Goal: Feedback & Contribution: Submit feedback/report problem

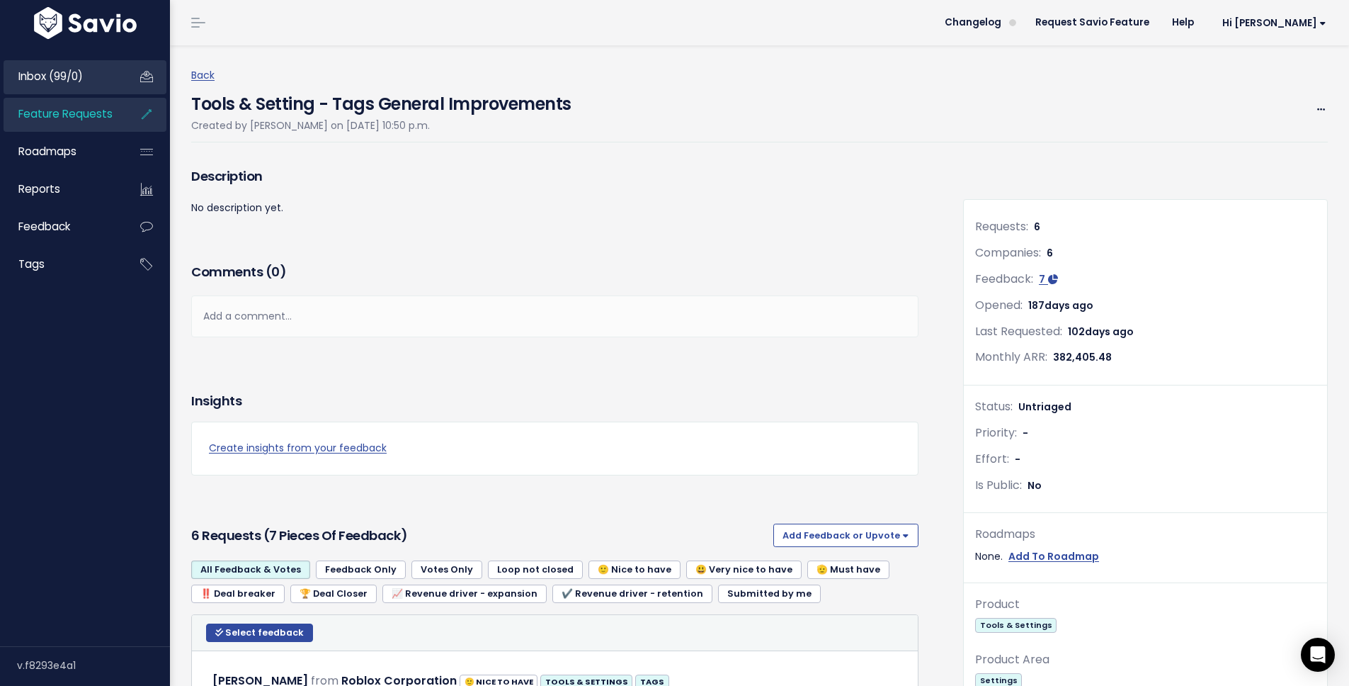
click at [79, 79] on span "Inbox (99/0)" at bounding box center [50, 76] width 64 height 15
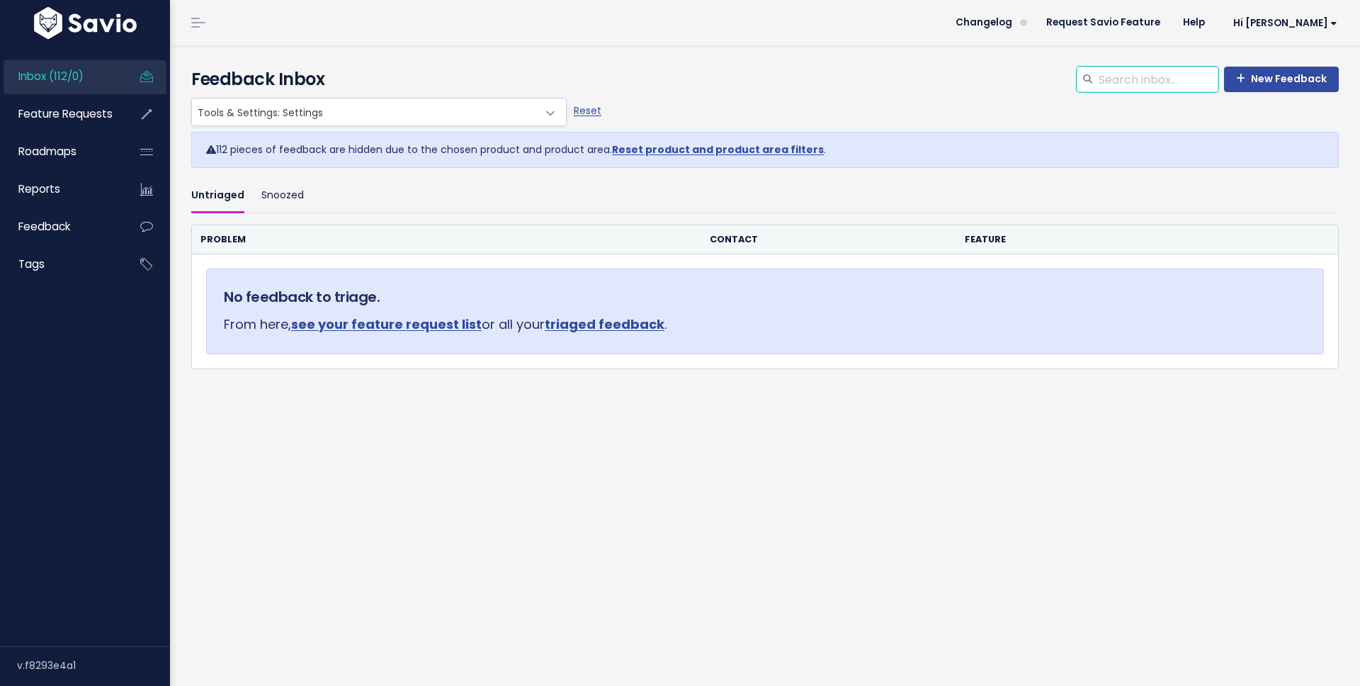
click at [1119, 77] on input "search" at bounding box center [1157, 79] width 121 height 25
type input "executive"
click at [53, 106] on span "Feature Requests" at bounding box center [65, 113] width 94 height 15
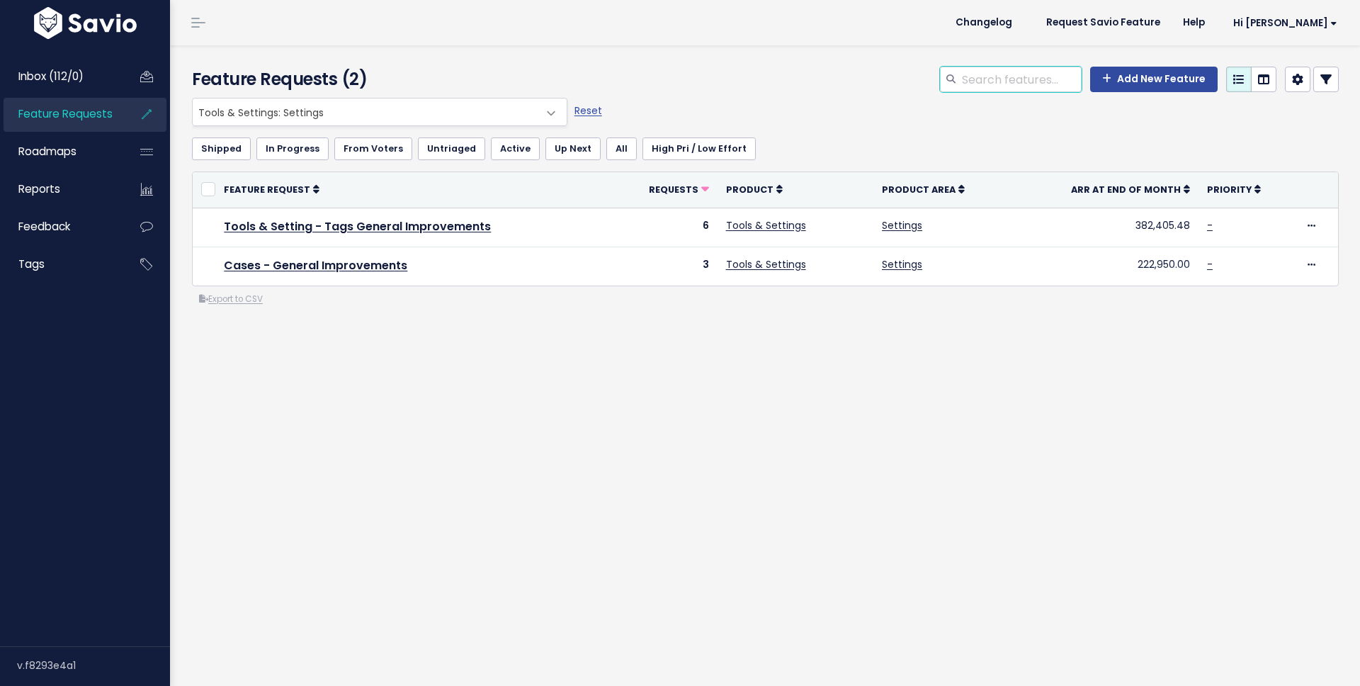
click at [1014, 72] on input "search" at bounding box center [1020, 79] width 121 height 25
type input "executive dashboard"
click at [325, 104] on span "Tools & Settings: Settings" at bounding box center [366, 111] width 346 height 27
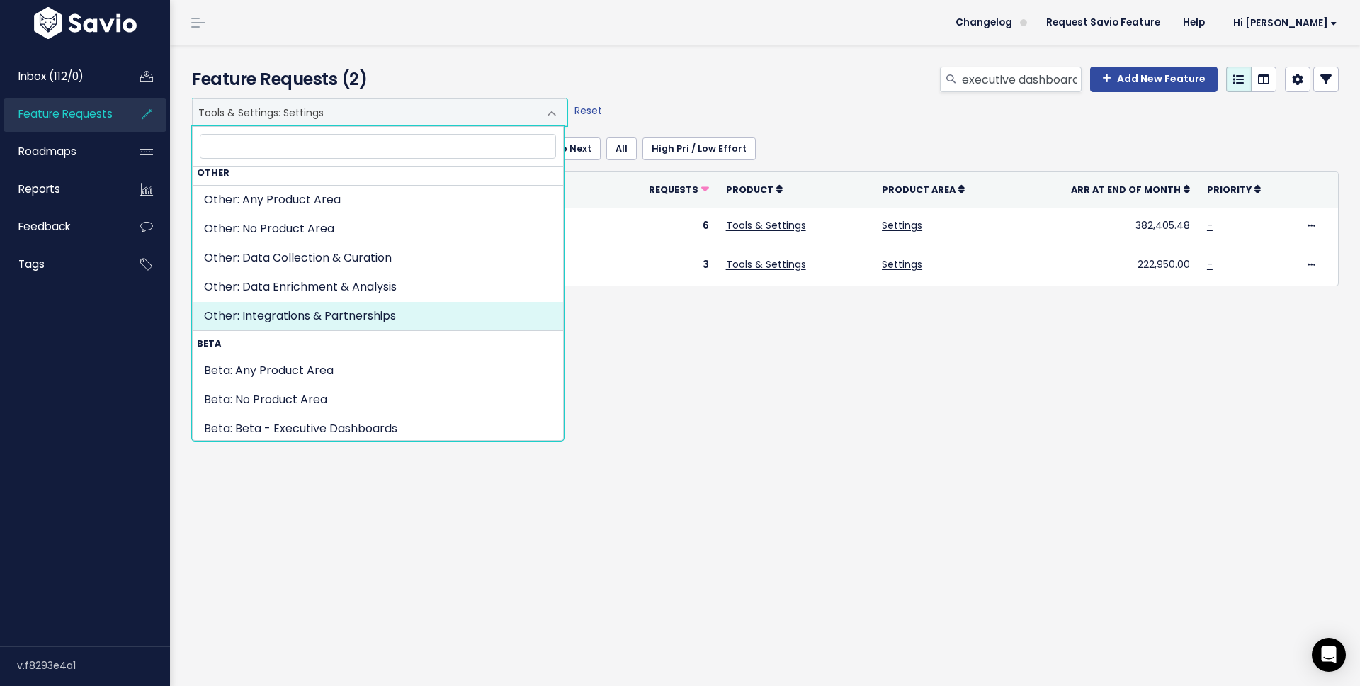
scroll to position [953, 0]
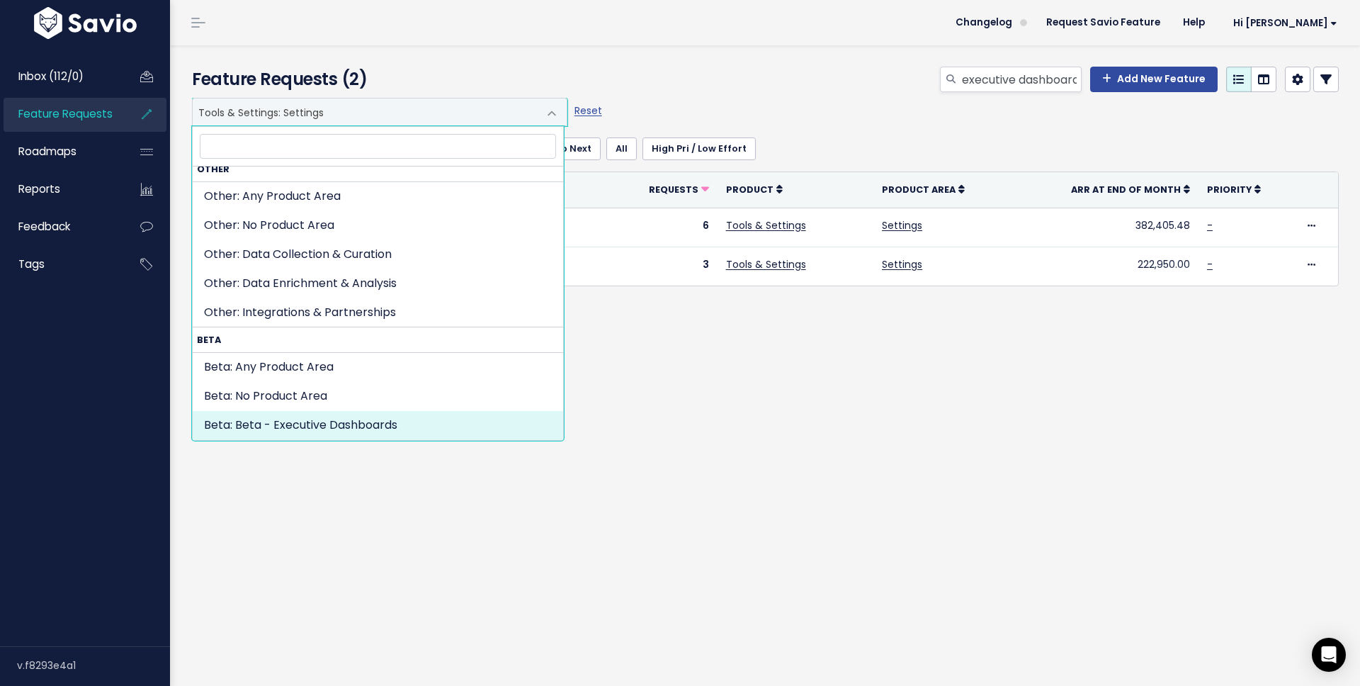
select select "BETA:EXECUTIVE_DASHBOARD_BETA"
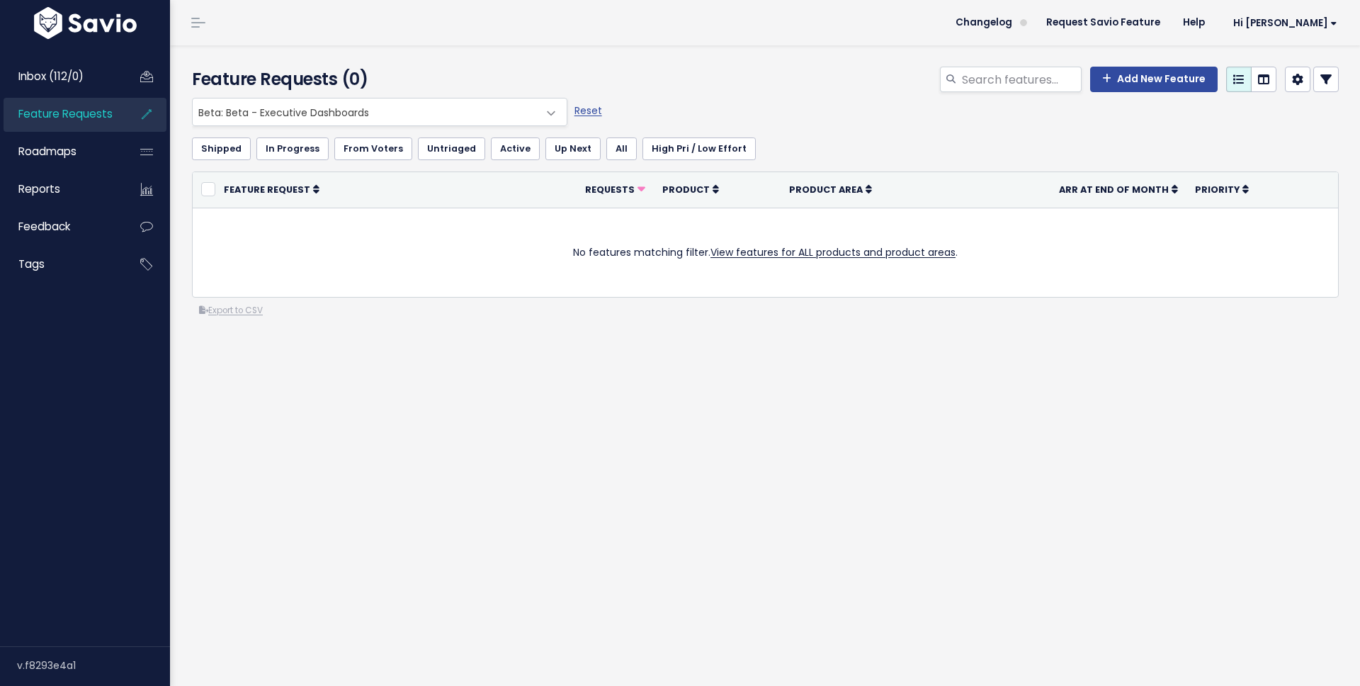
click at [352, 113] on span "Beta: Beta - Executive Dashboards" at bounding box center [366, 111] width 346 height 27
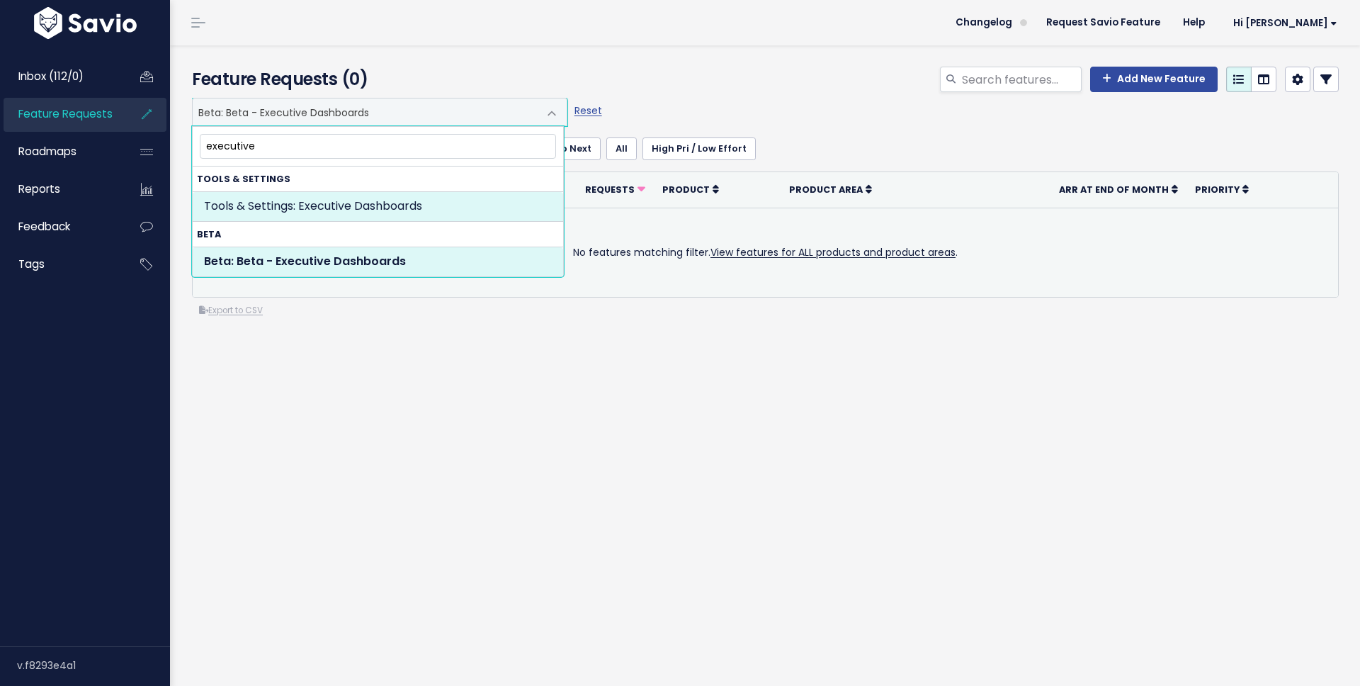
type input "executive"
select select "TOOLS_SETTINGS:EXECUTIVE_DASHBOARDS"
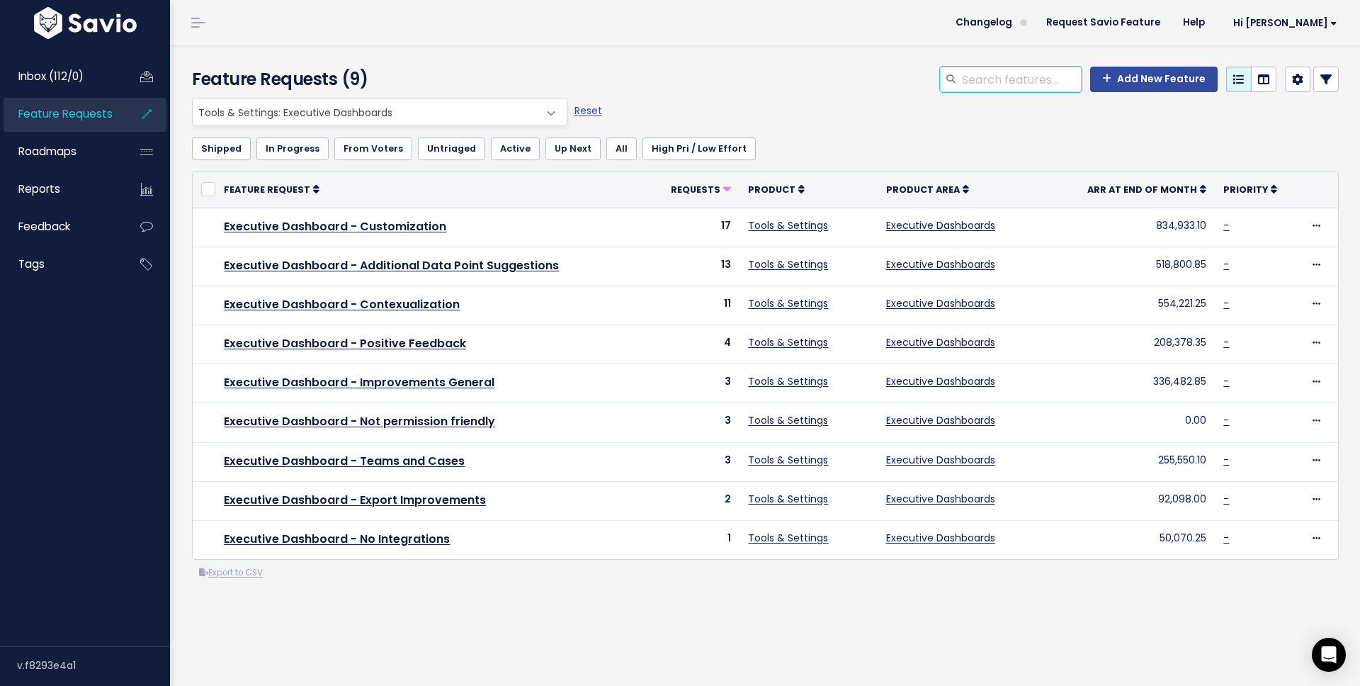
click at [1033, 74] on input "search" at bounding box center [1020, 79] width 121 height 25
type input "north"
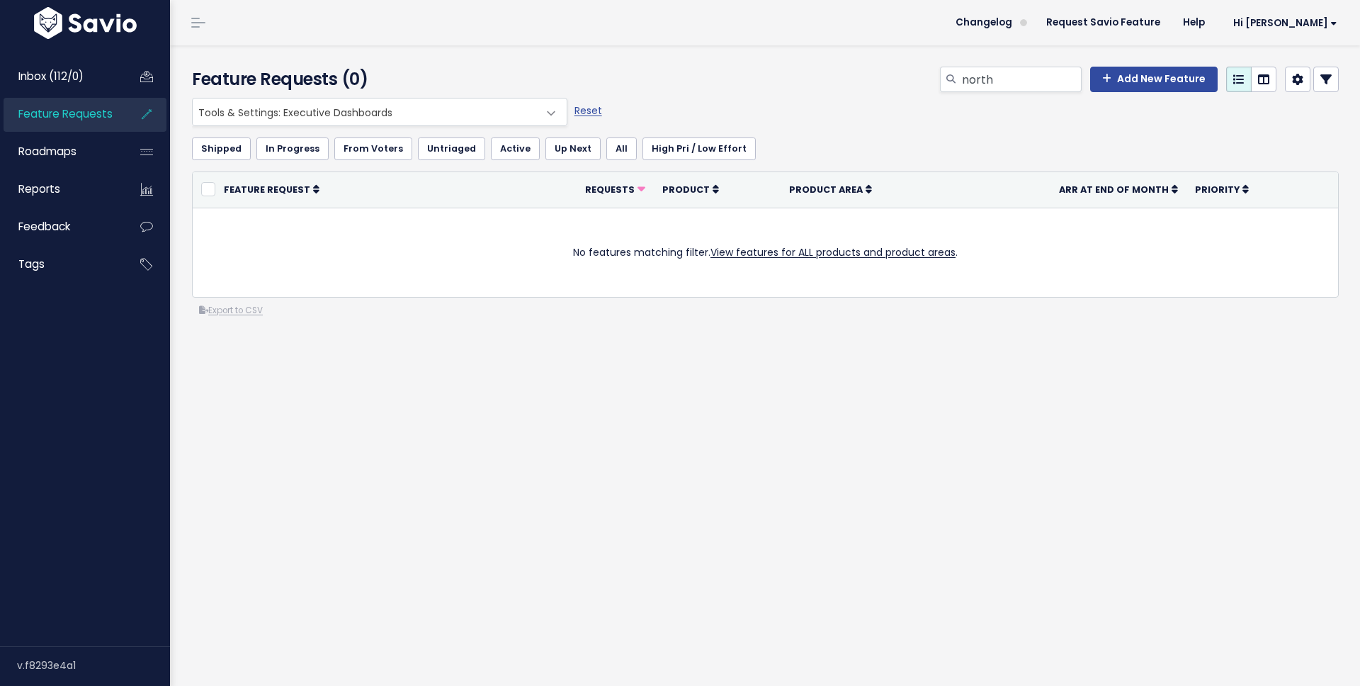
click at [459, 127] on div "Shipped In Progress From Voters Untriaged Active Up Next All High Pri / Low Eff…" at bounding box center [765, 148] width 1147 height 45
click at [463, 115] on span "Tools & Settings: Executive Dashboards" at bounding box center [366, 111] width 346 height 27
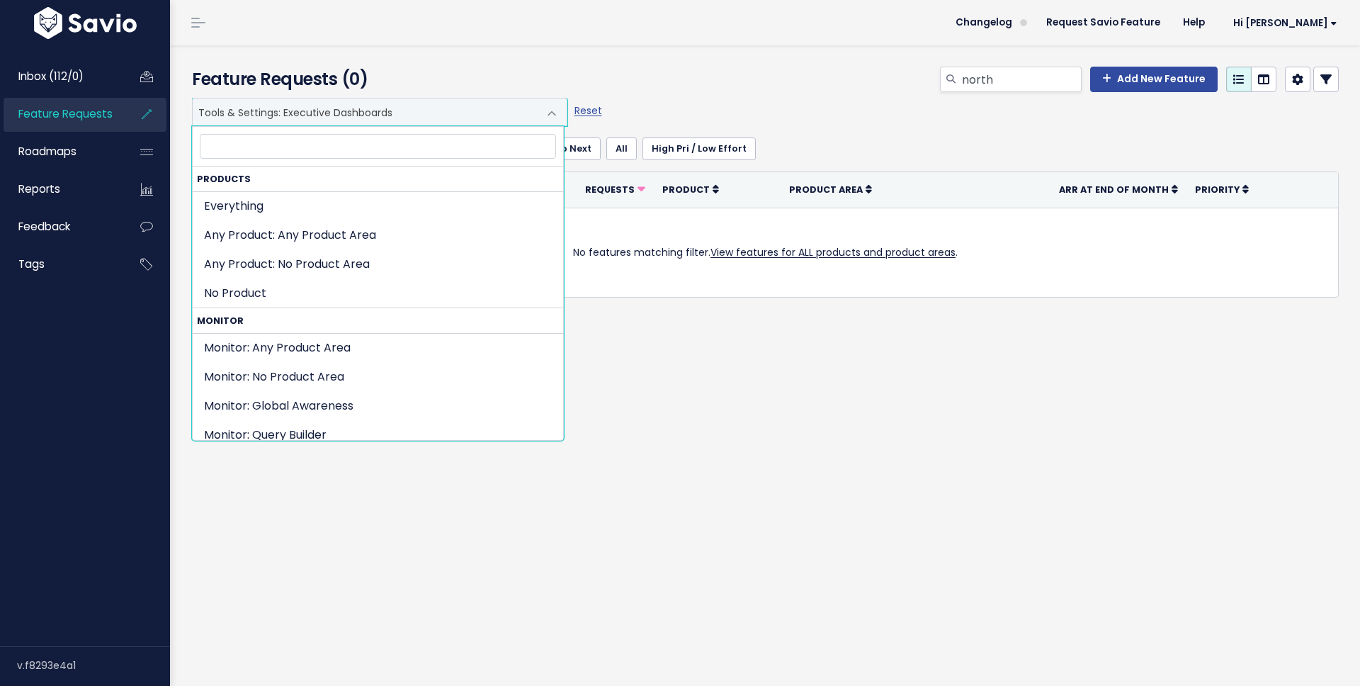
scroll to position [712, 0]
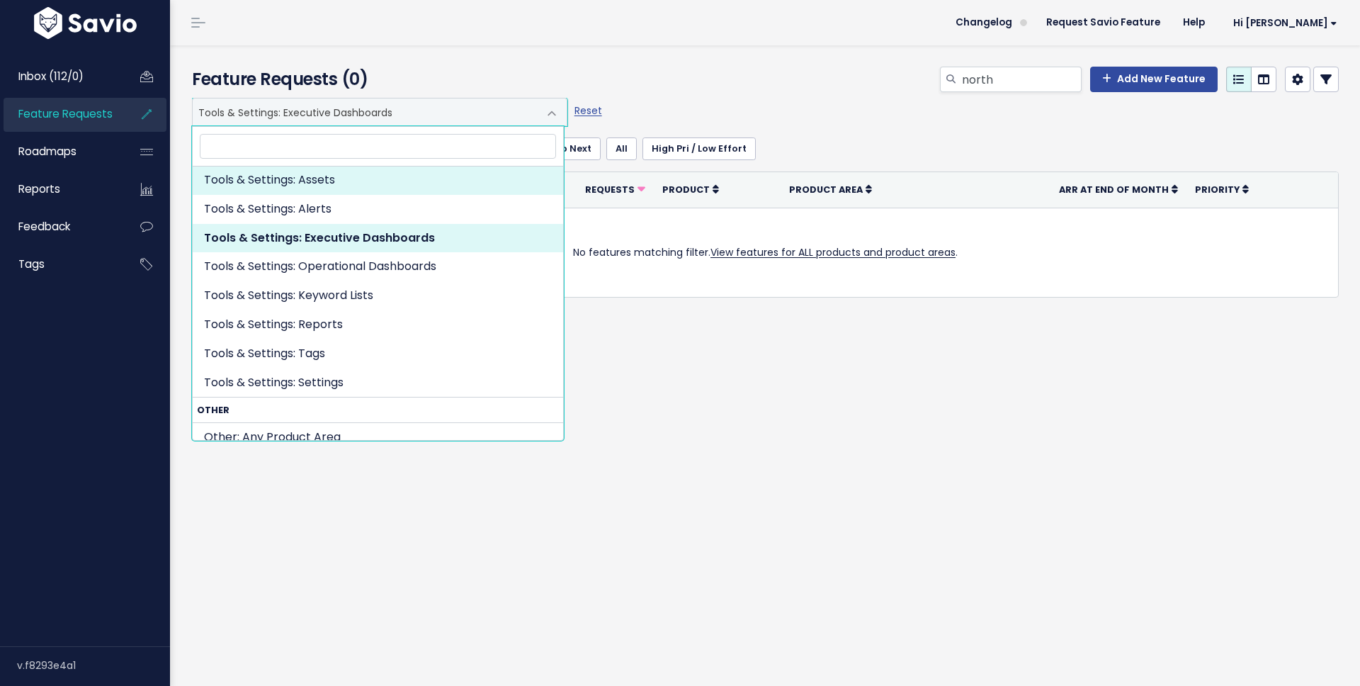
click at [880, 133] on div "Shipped In Progress From Voters Untriaged Active Up Next All High Pri / Low Eff…" at bounding box center [765, 148] width 1147 height 45
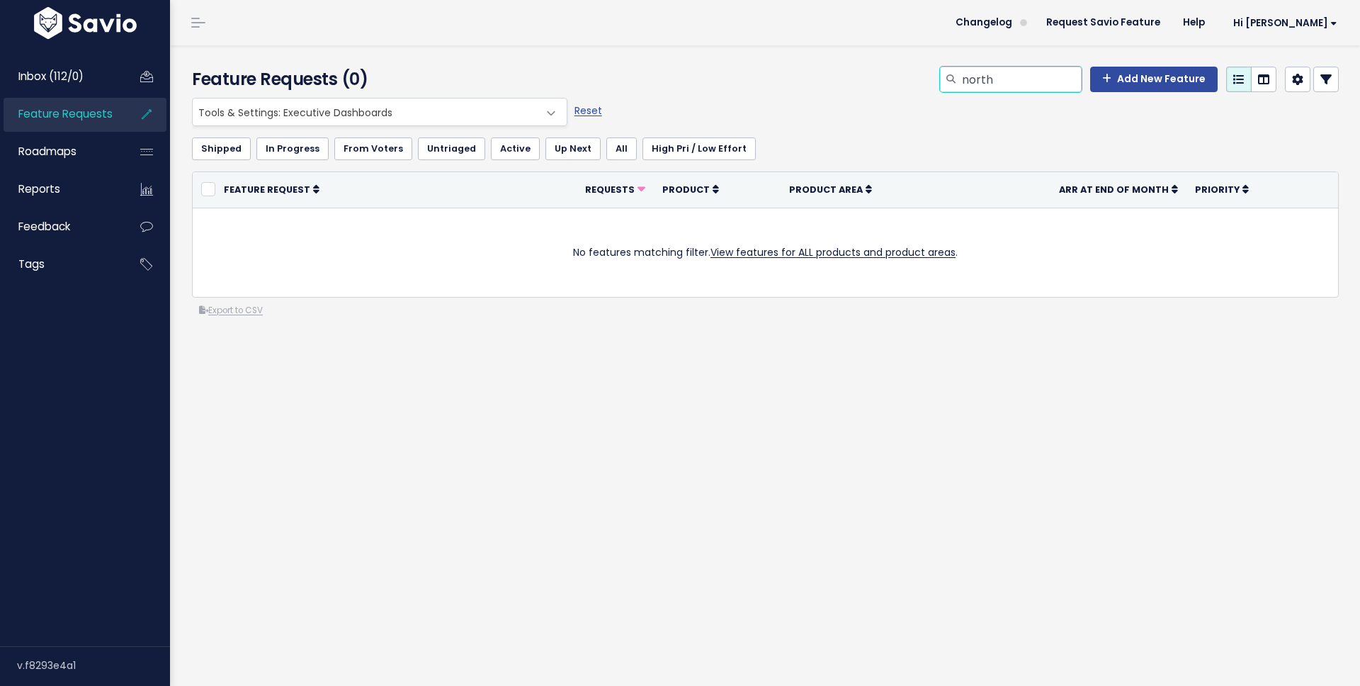
click at [1049, 81] on input "north" at bounding box center [1020, 79] width 121 height 25
drag, startPoint x: 1004, startPoint y: 83, endPoint x: 902, endPoint y: 85, distance: 102.0
click at [902, 85] on div "north Add New Feature" at bounding box center [960, 82] width 779 height 31
click at [749, 100] on div "Everything Any Product: Any Product Area Any Product: No Product Area No Produc…" at bounding box center [761, 112] width 1147 height 28
click at [575, 113] on link "Reset" at bounding box center [588, 110] width 28 height 14
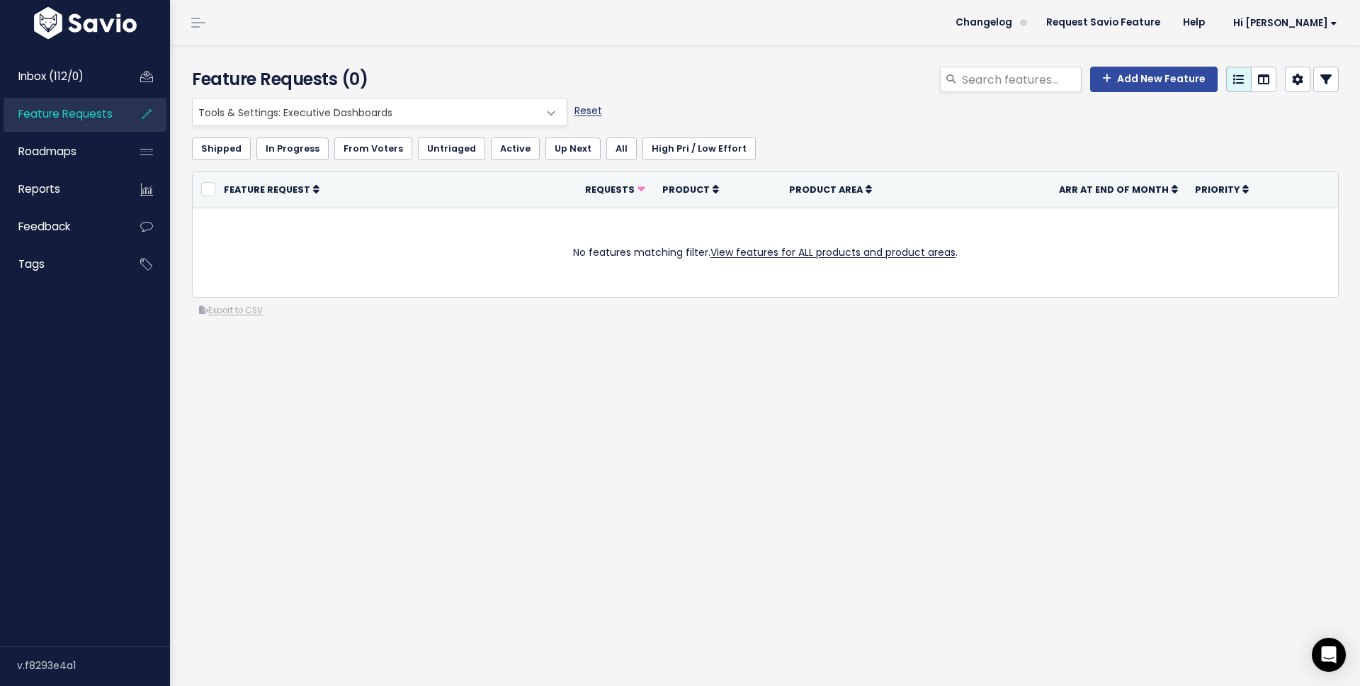
select select ":"
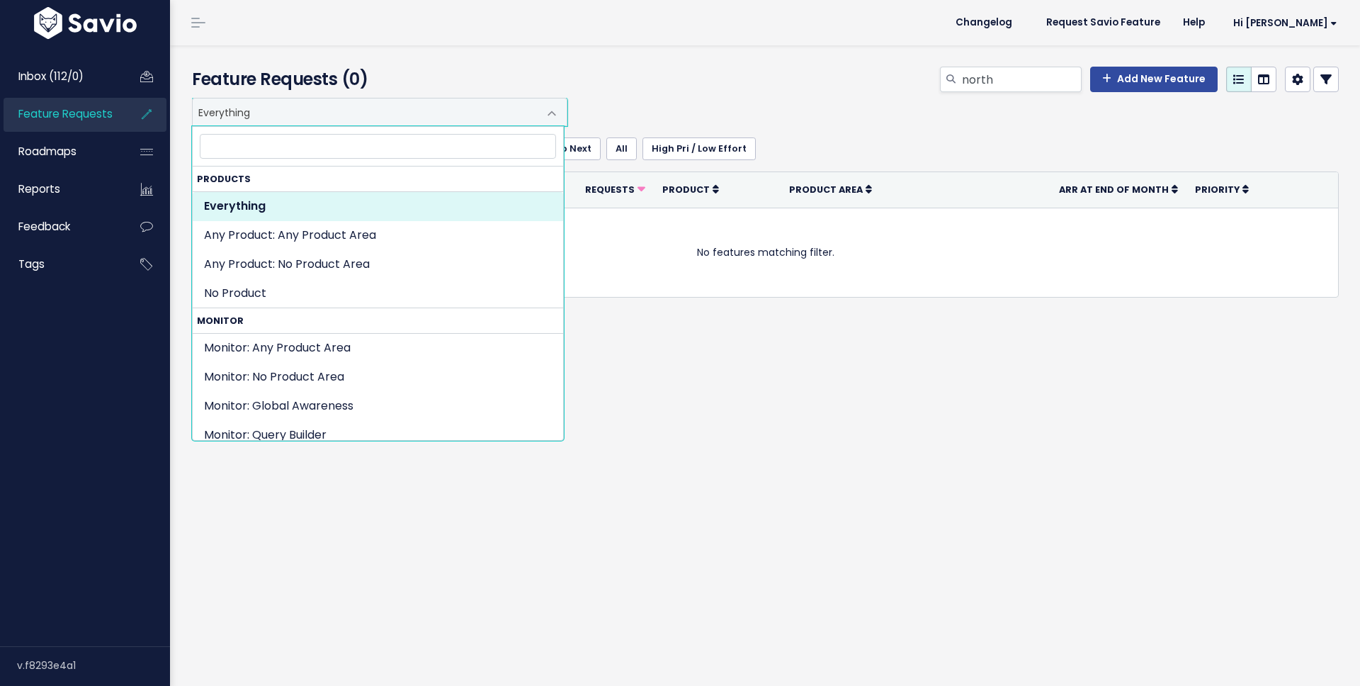
click at [402, 117] on span "Everything" at bounding box center [366, 111] width 346 height 27
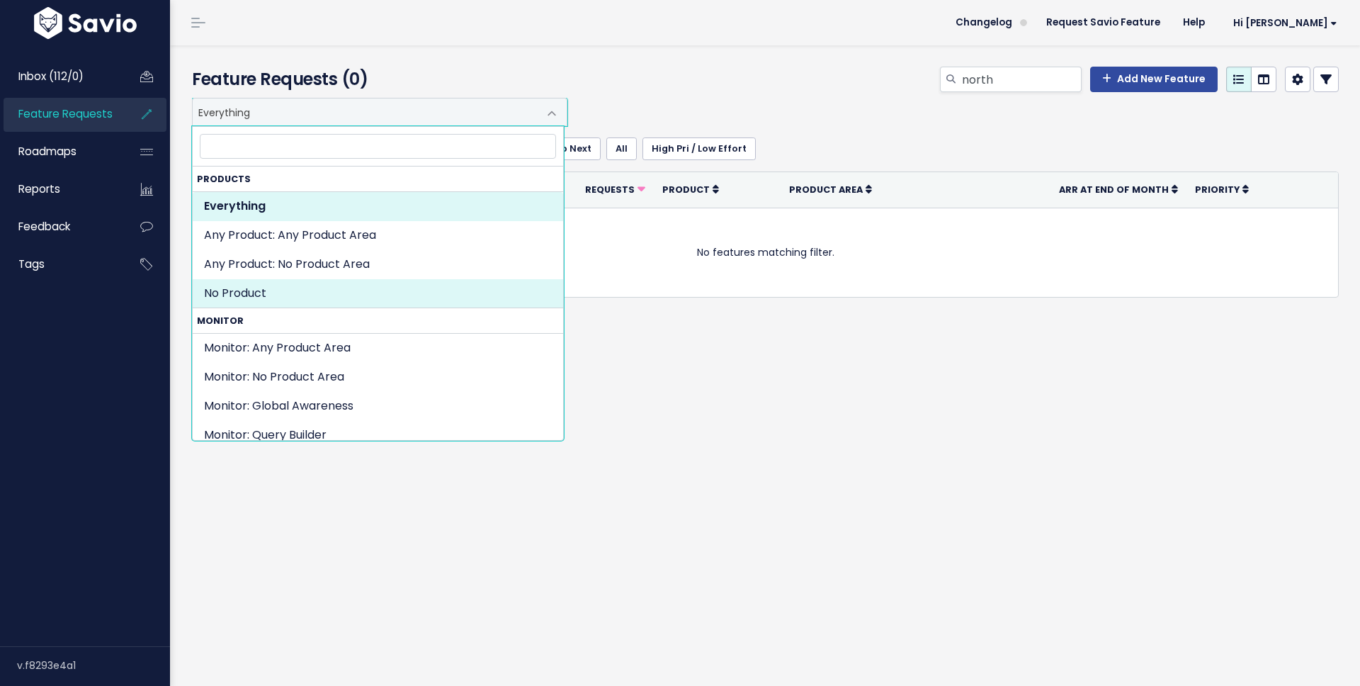
scroll to position [953, 0]
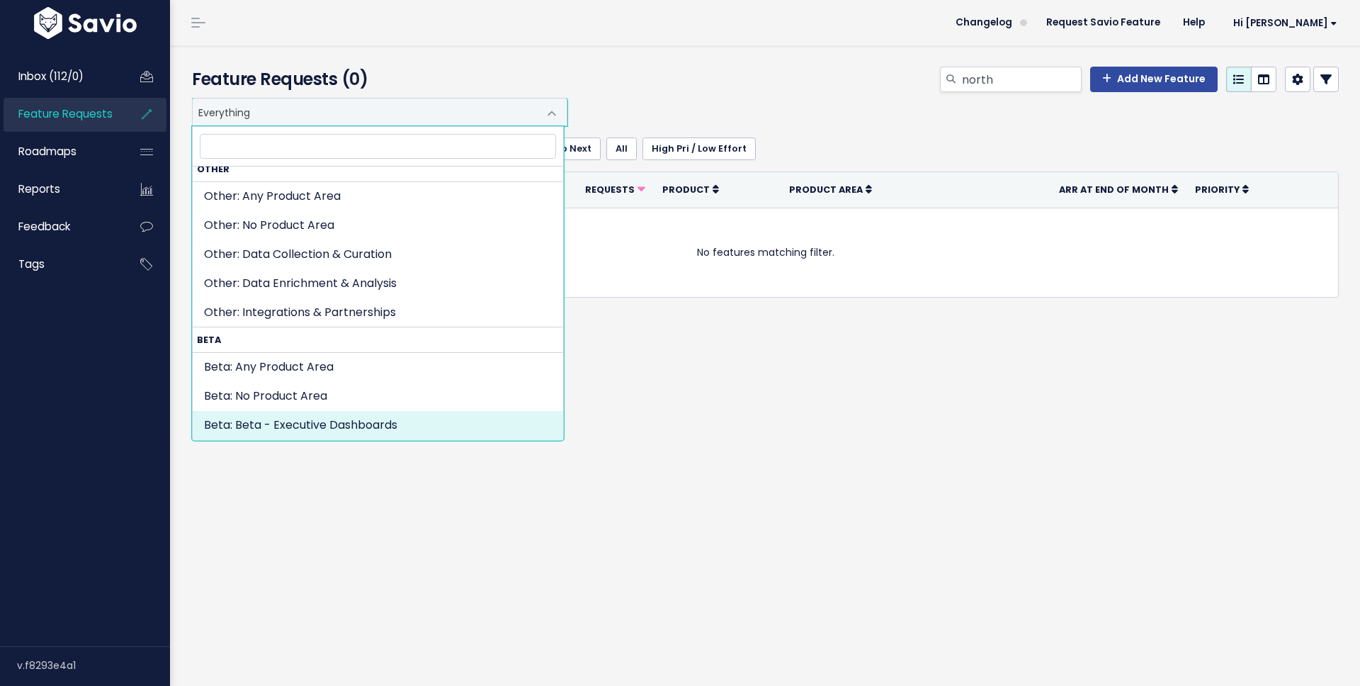
select select "BETA:EXECUTIVE_DASHBOARD_BETA"
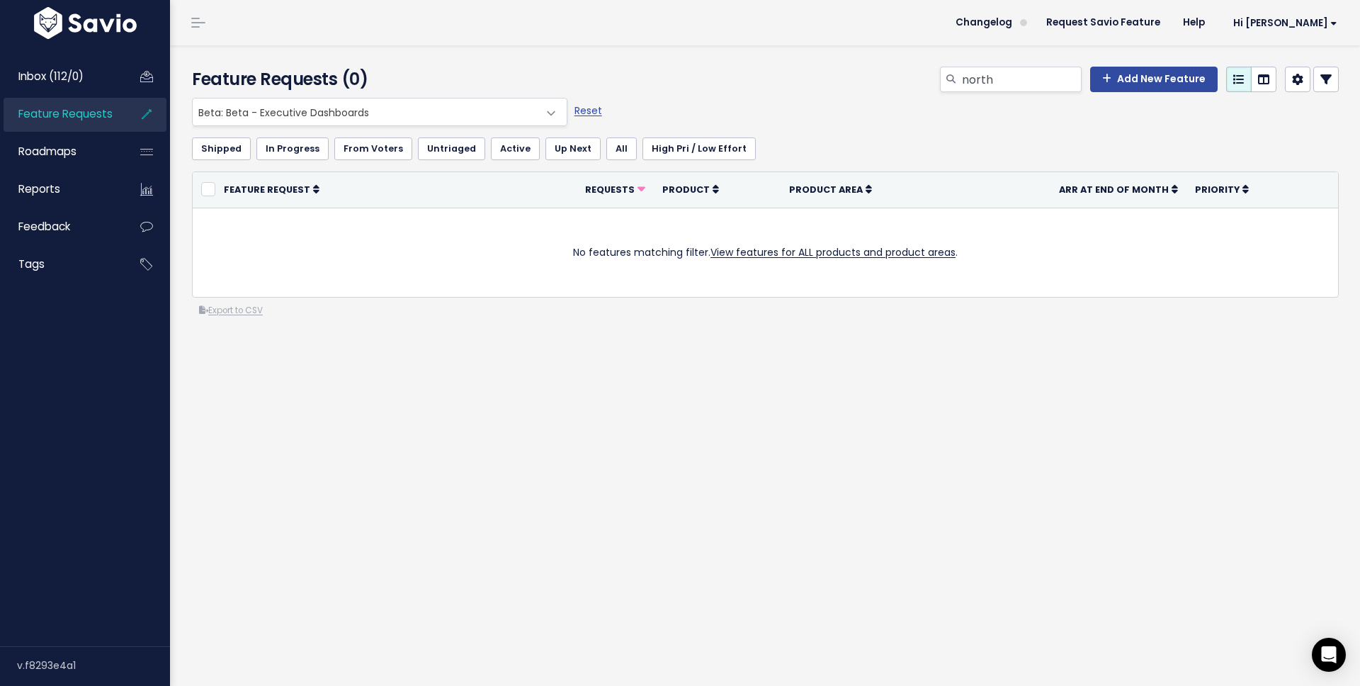
click at [317, 110] on span "Beta: Beta - Executive Dashboards" at bounding box center [366, 111] width 346 height 27
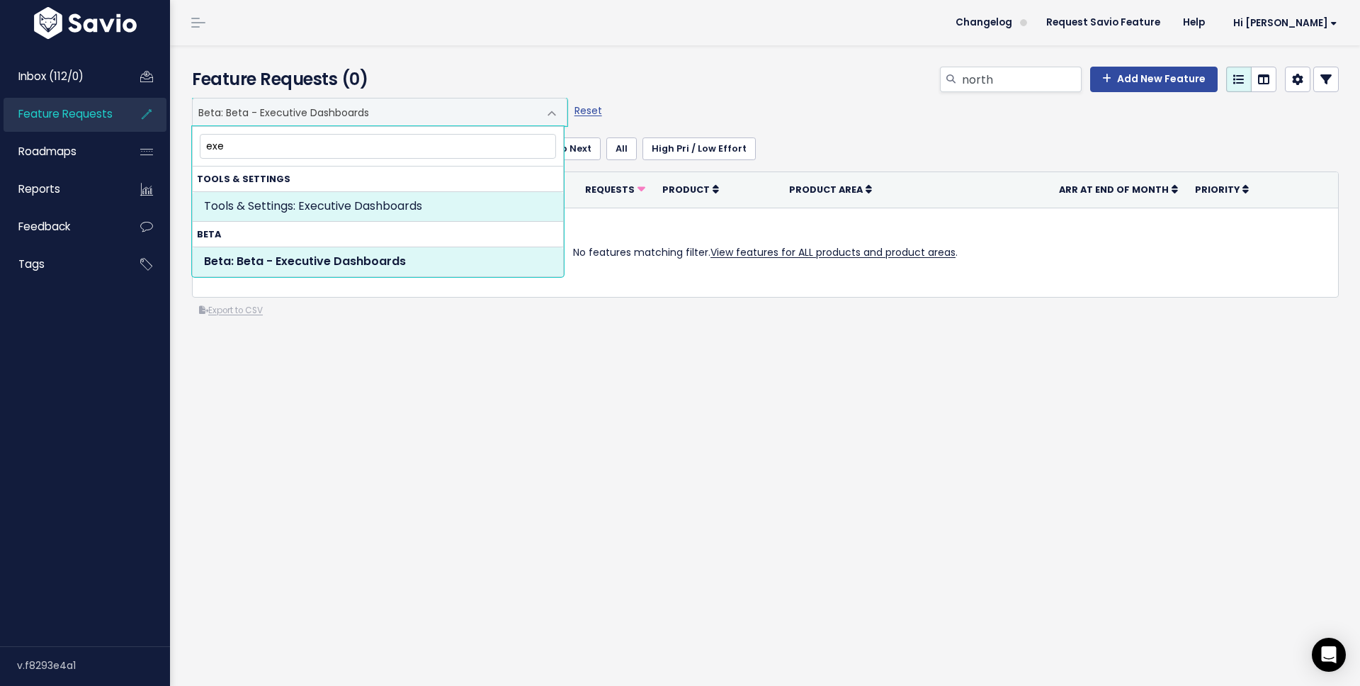
type input "exe"
select select "TOOLS_SETTINGS:EXECUTIVE_DASHBOARDS"
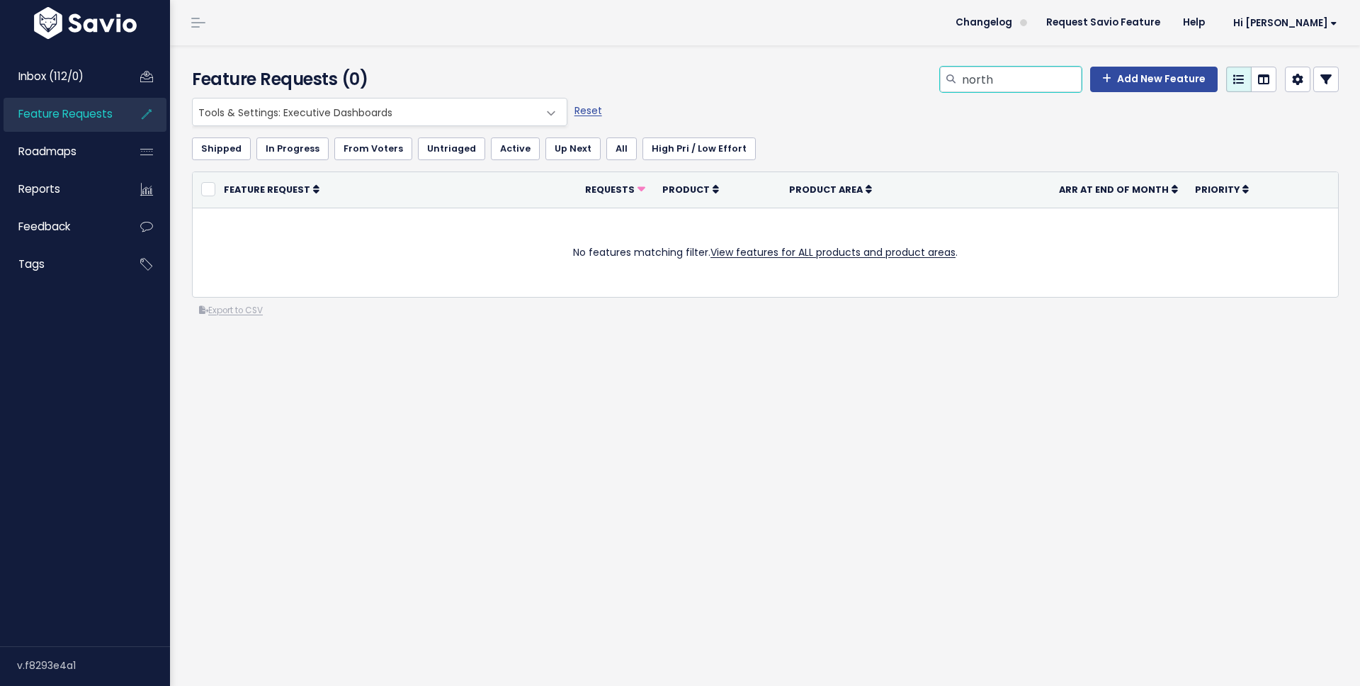
click at [1013, 76] on input "north" at bounding box center [1020, 79] width 121 height 25
click at [982, 115] on div "Everything Any Product: Any Product Area Any Product: No Product Area No Produc…" at bounding box center [761, 112] width 1147 height 28
click at [409, 110] on span "Tools & Settings: Executive Dashboards" at bounding box center [366, 111] width 346 height 27
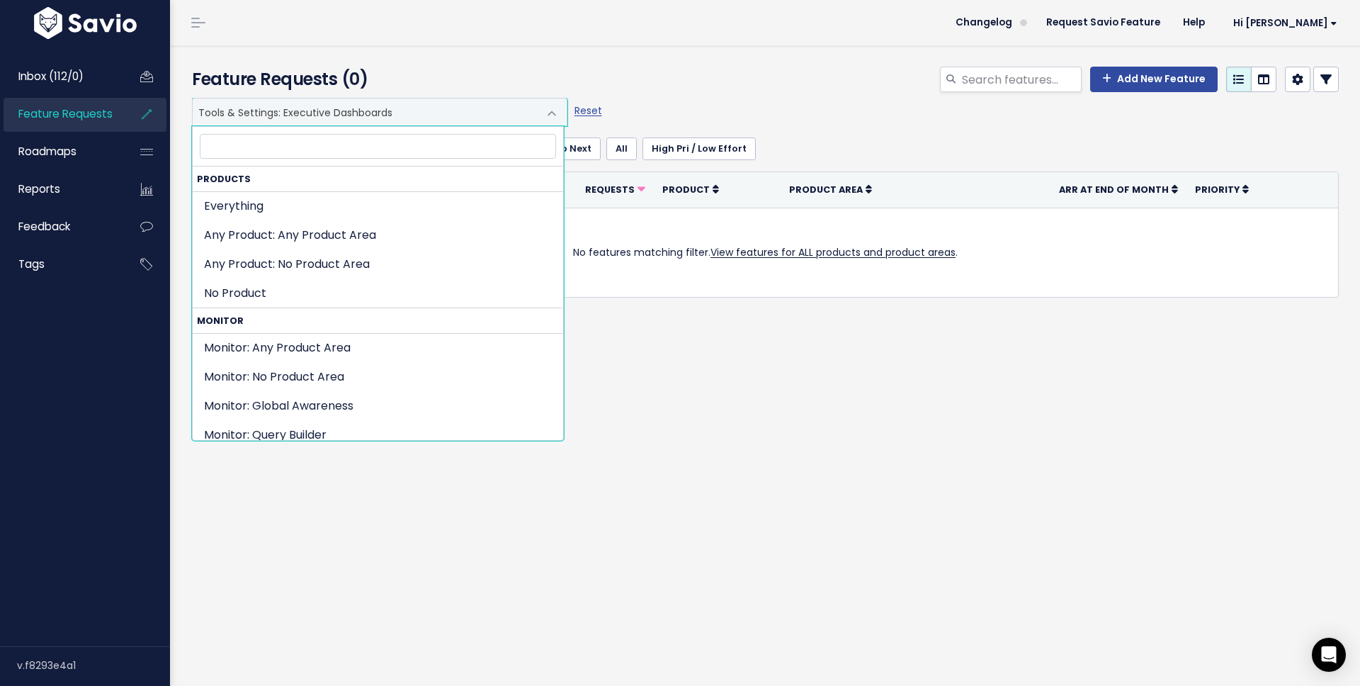
scroll to position [712, 0]
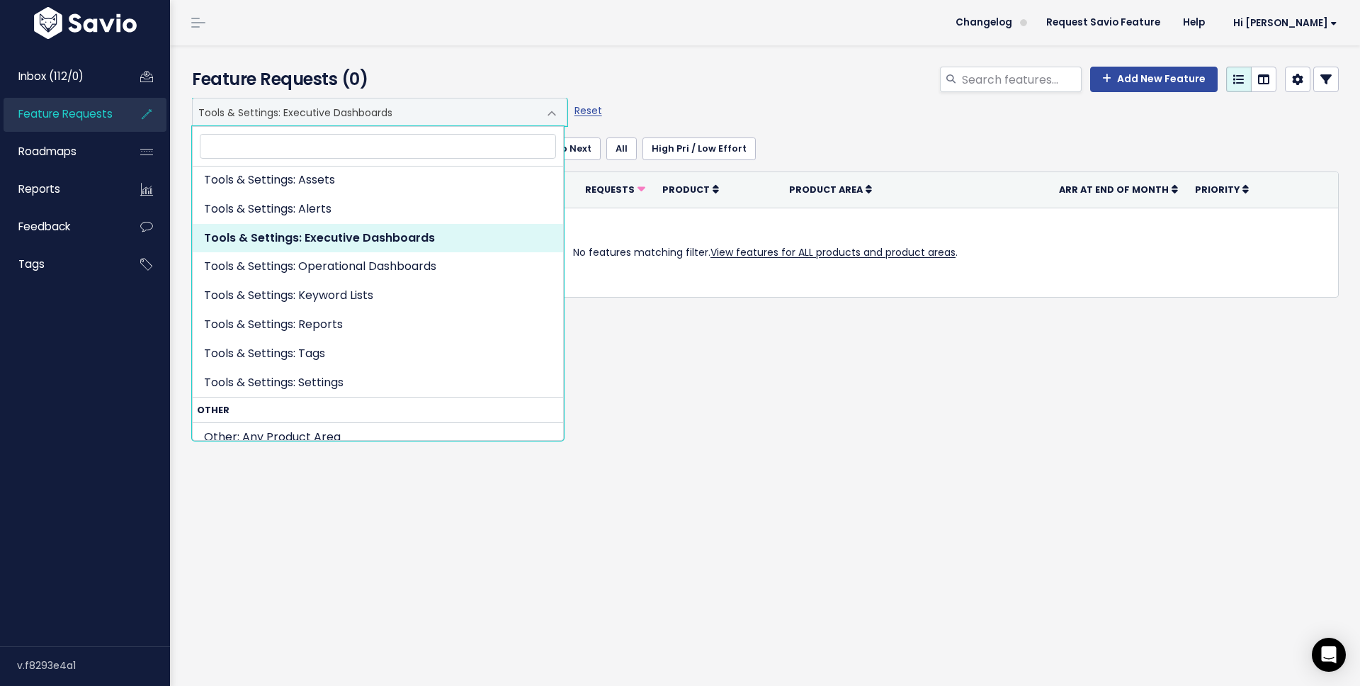
select select "TOOLS_SETTINGS:ALERTS"
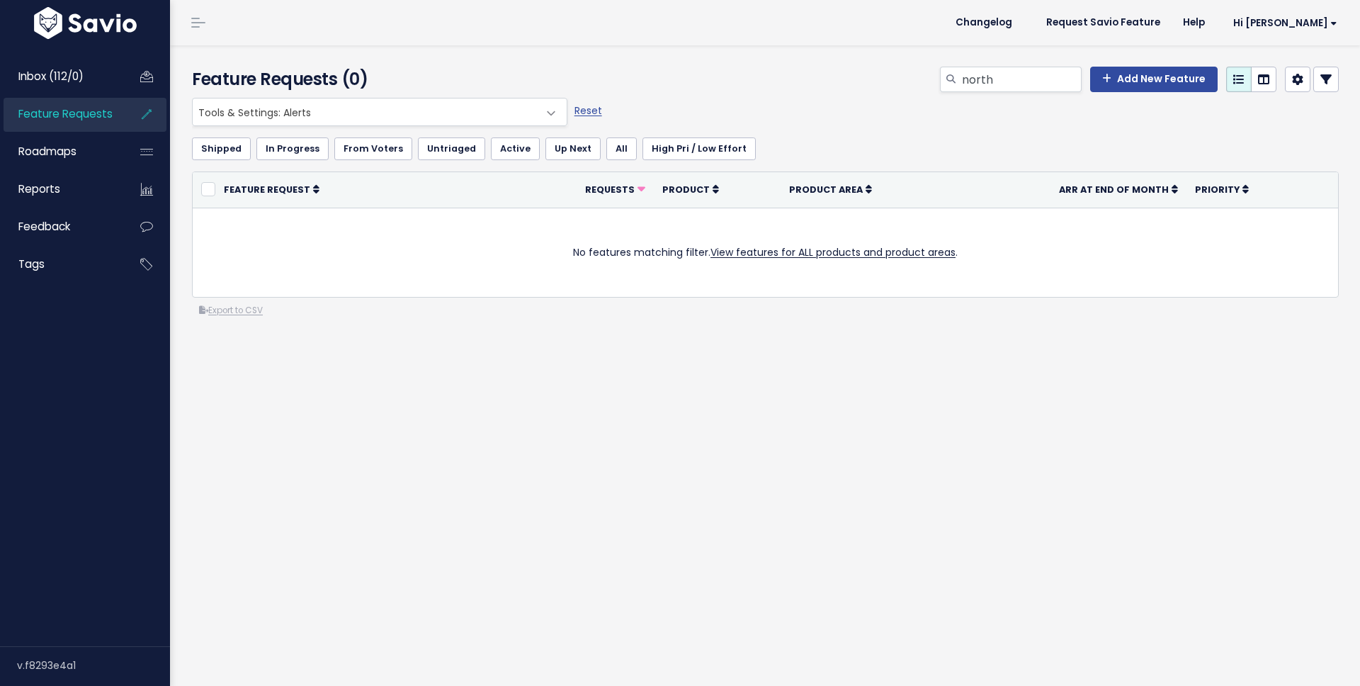
drag, startPoint x: 0, startPoint y: 0, endPoint x: 390, endPoint y: 102, distance: 403.3
click at [390, 102] on span "Tools & Settings: Alerts" at bounding box center [366, 111] width 346 height 27
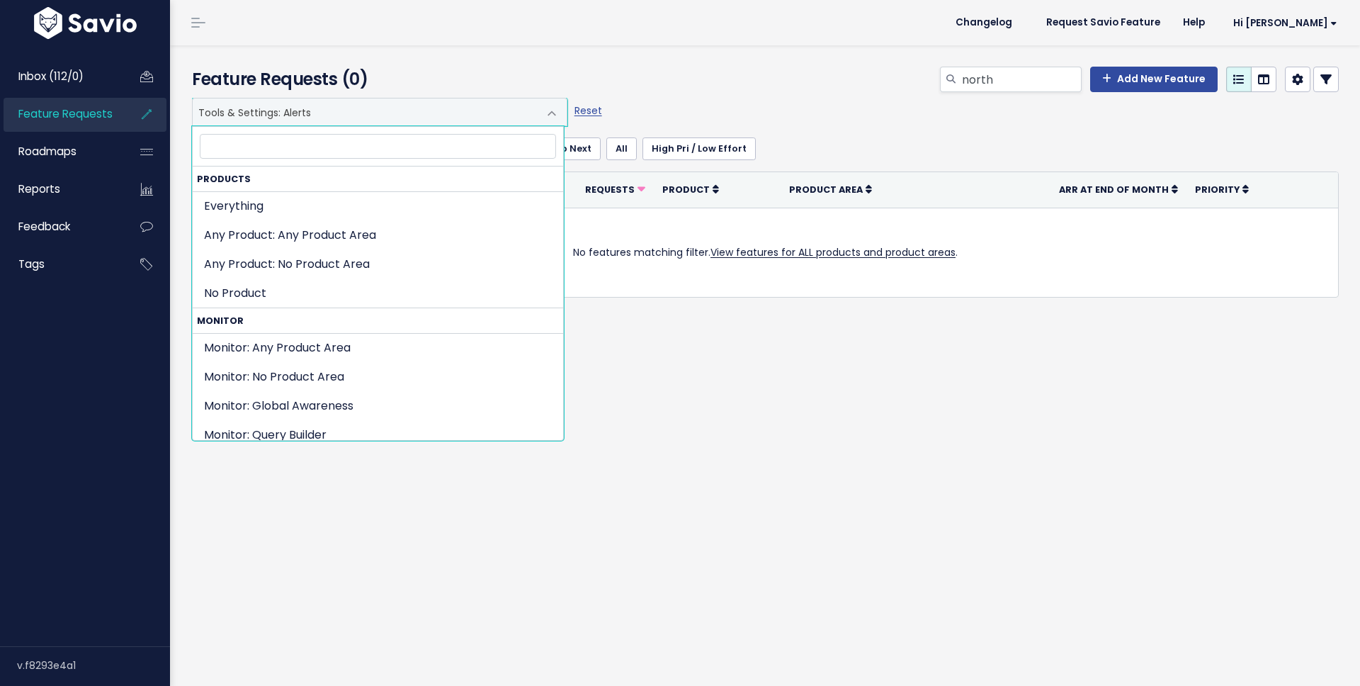
scroll to position [683, 0]
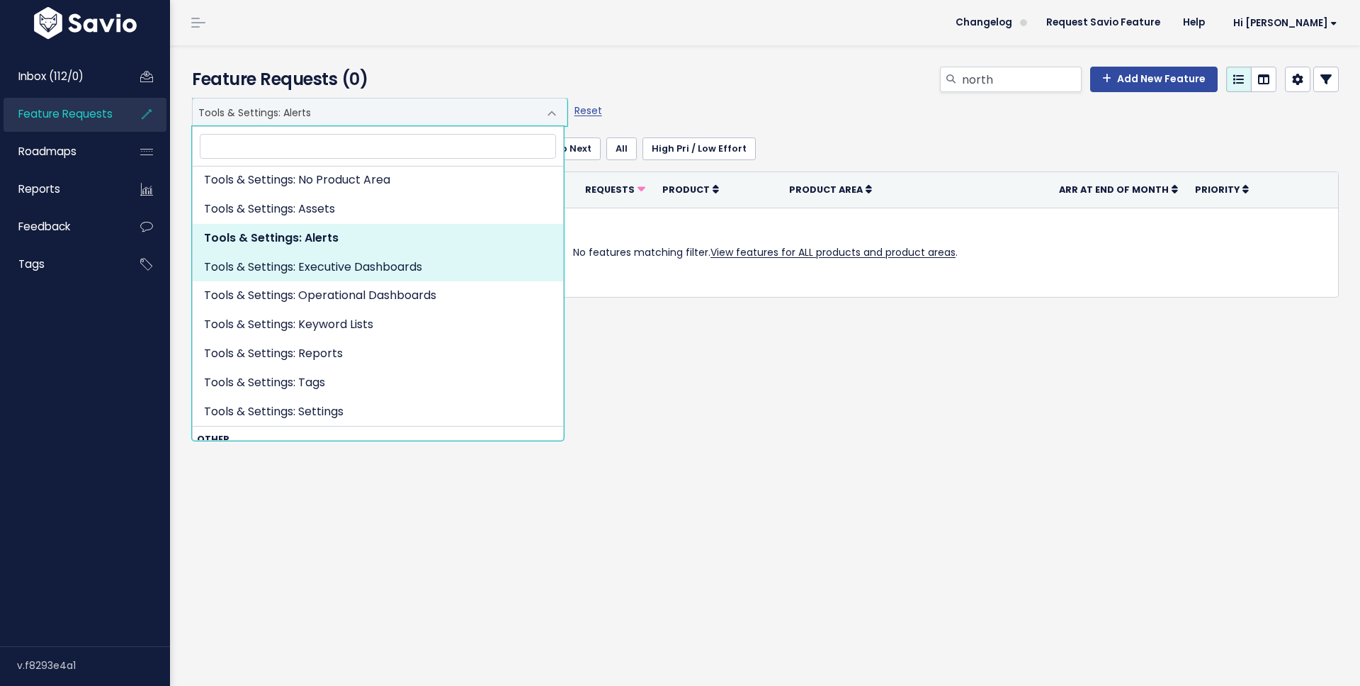
select select "TOOLS_SETTINGS:EXECUTIVE_DASHBOARDS"
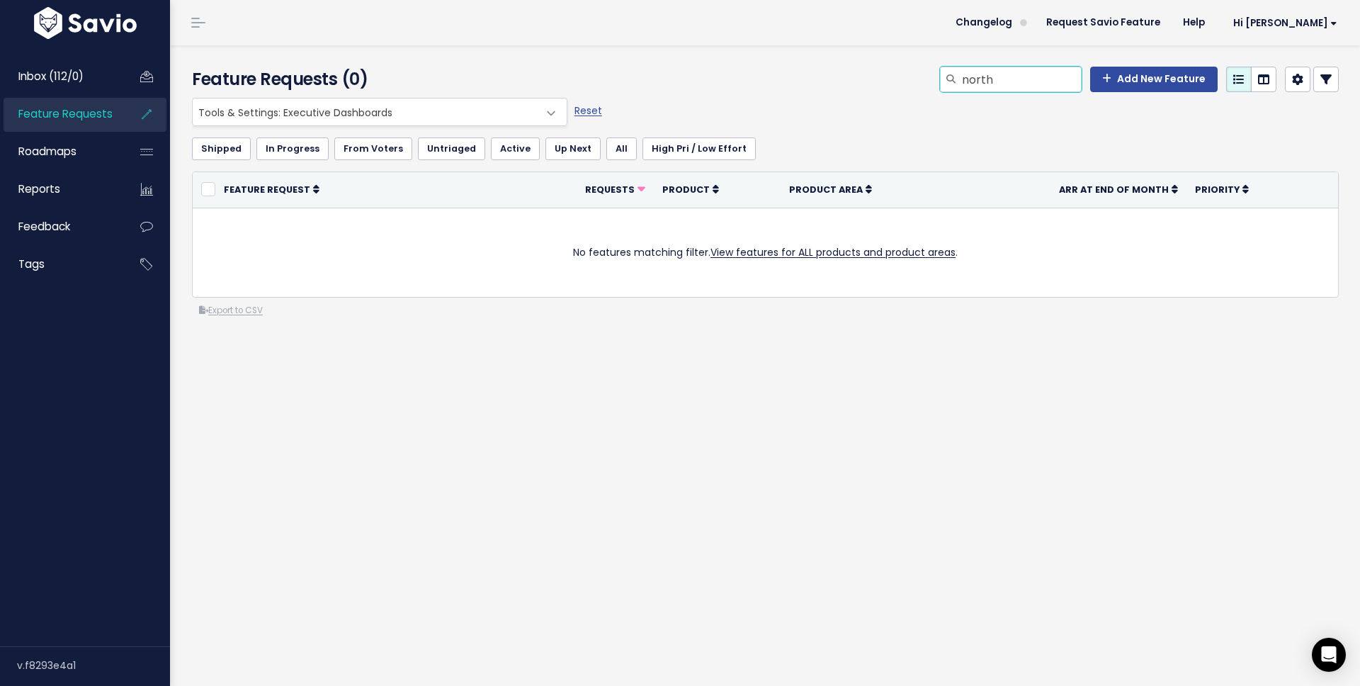
click at [960, 79] on input "north" at bounding box center [1020, 79] width 121 height 25
click at [936, 146] on ul "Shipped In Progress From Voters Untriaged Active Up Next All High Pri / Low Eff…" at bounding box center [765, 148] width 1147 height 23
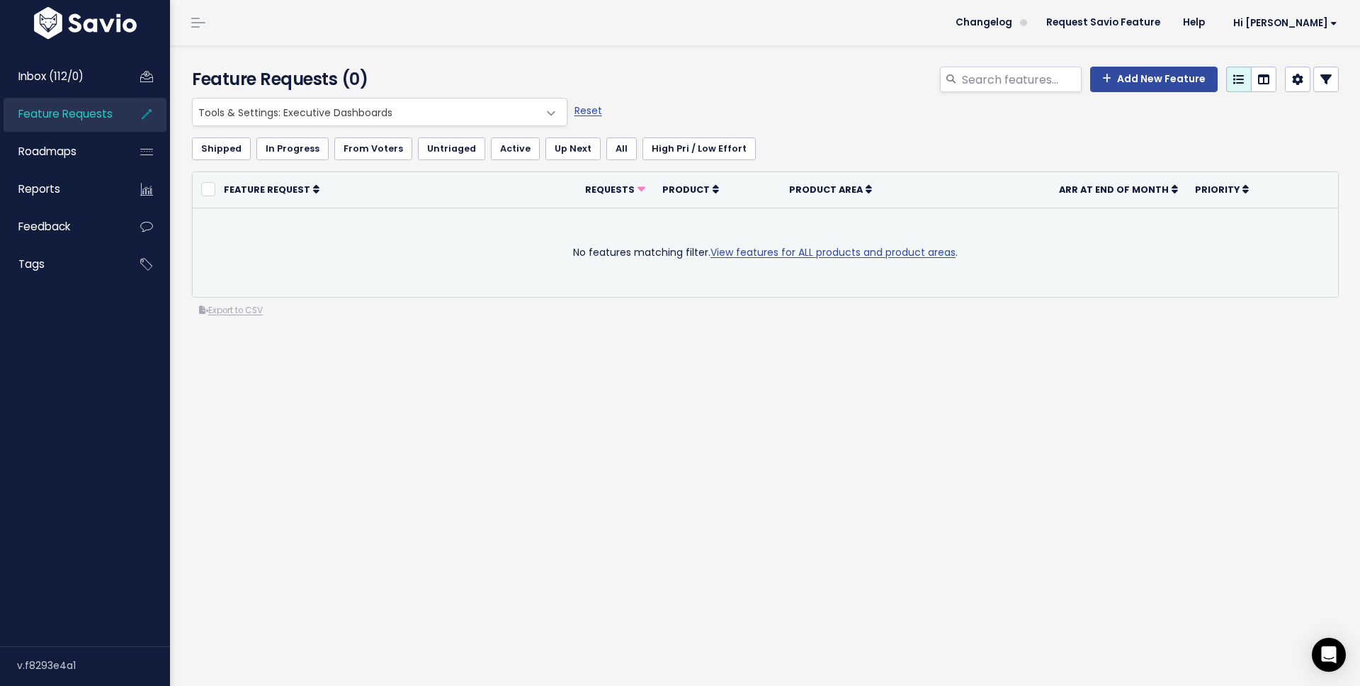
click at [775, 254] on link "View features for ALL products and product areas" at bounding box center [832, 252] width 245 height 14
select select ":"
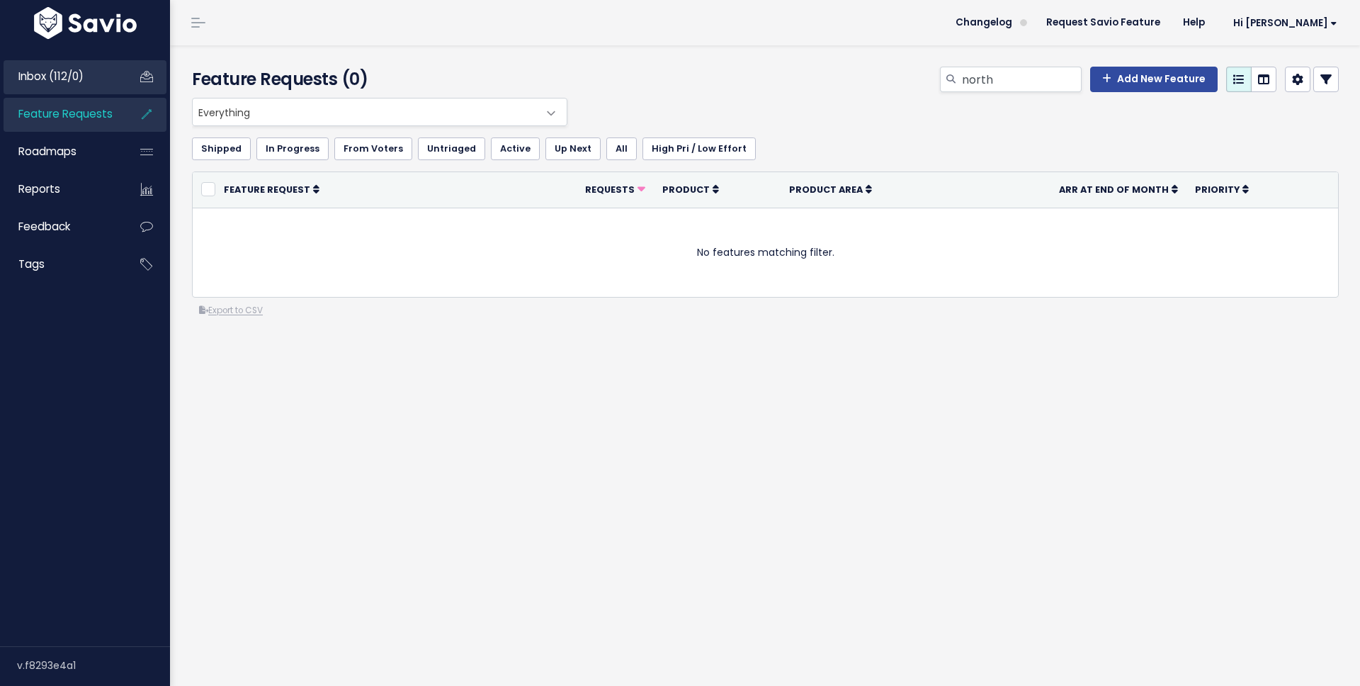
click at [67, 78] on span "Inbox (112/0)" at bounding box center [50, 76] width 65 height 15
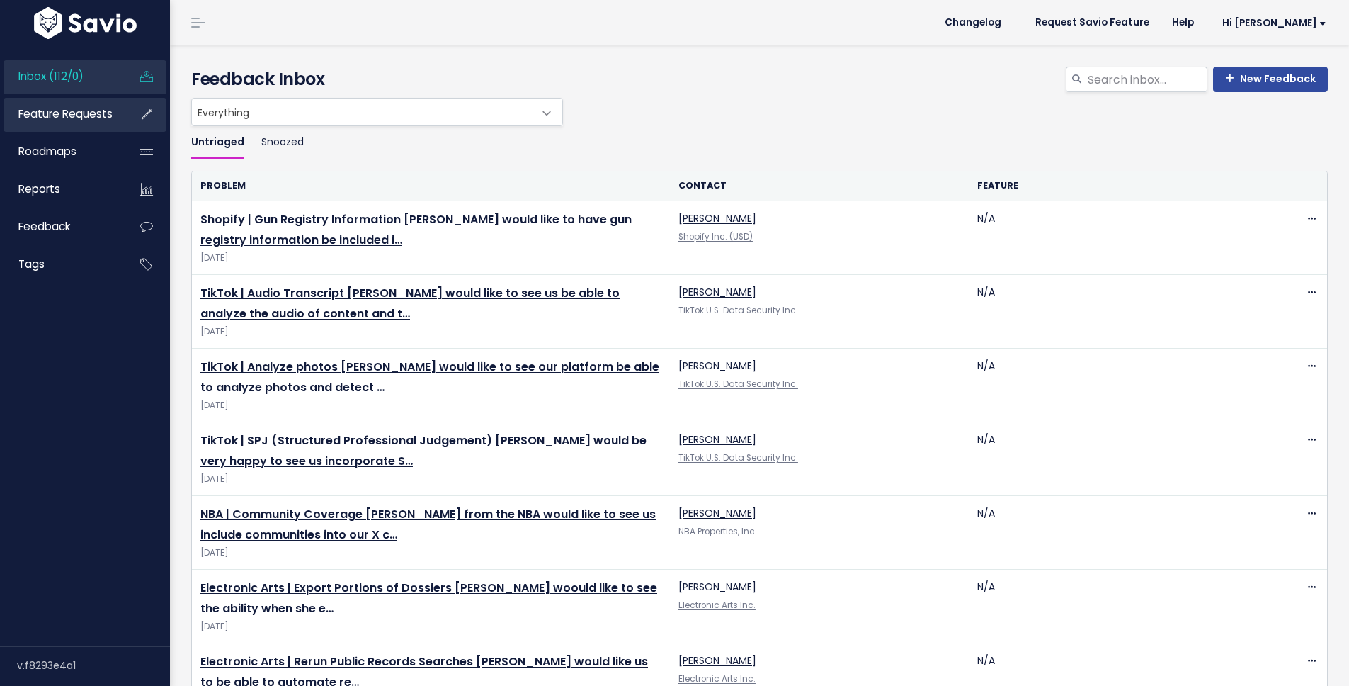
click at [67, 116] on span "Feature Requests" at bounding box center [65, 113] width 94 height 15
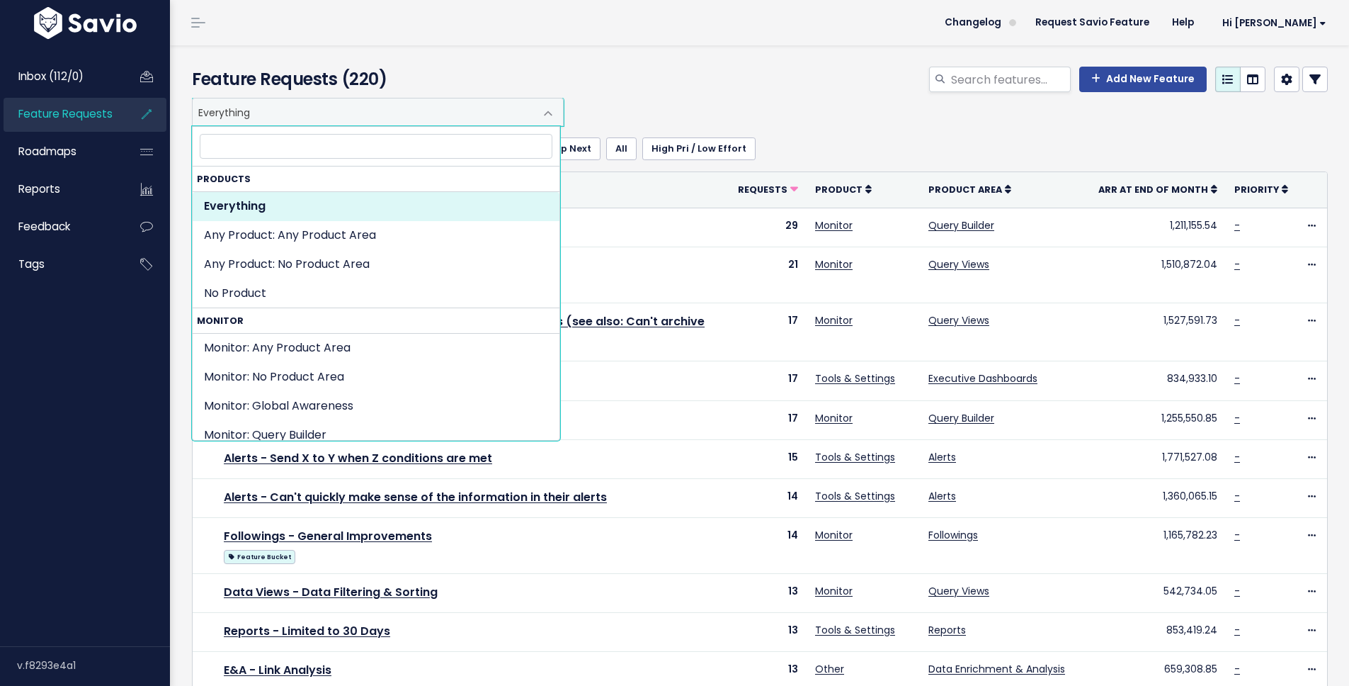
click at [278, 108] on span "Everything" at bounding box center [364, 111] width 342 height 27
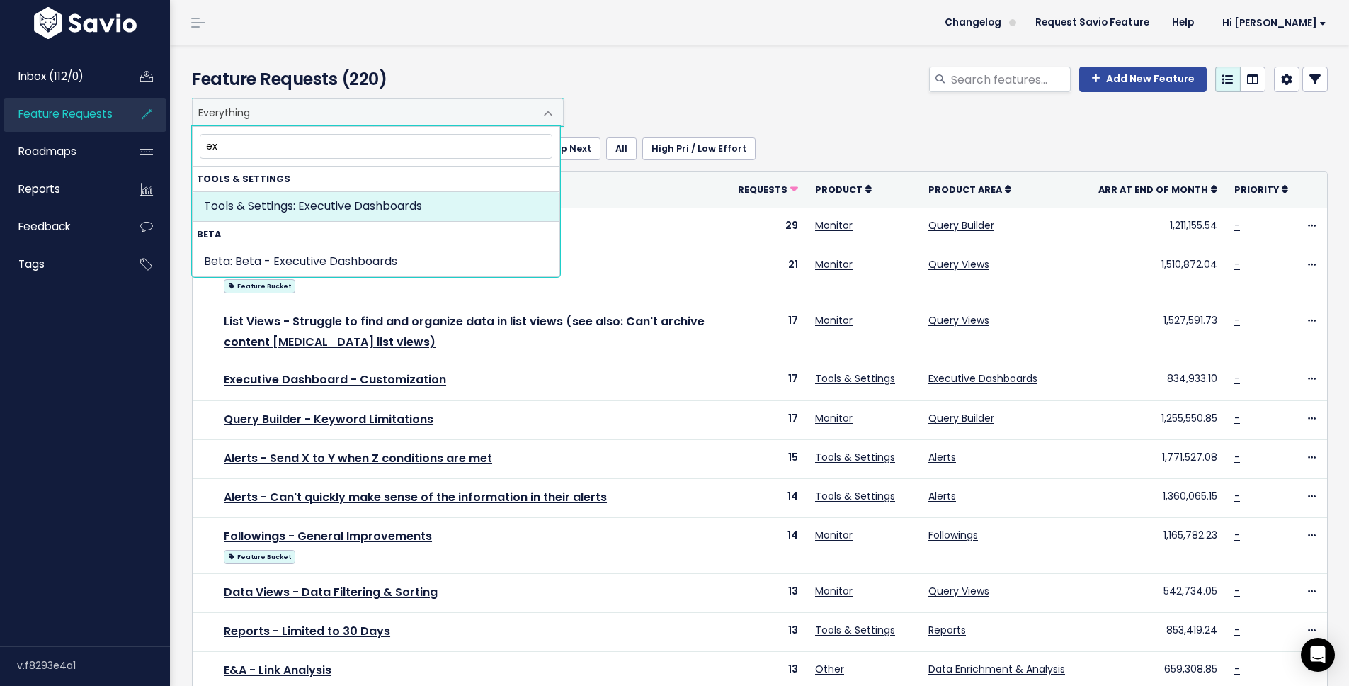
type input "ex"
select select "TOOLS_SETTINGS:EXECUTIVE_DASHBOARDS"
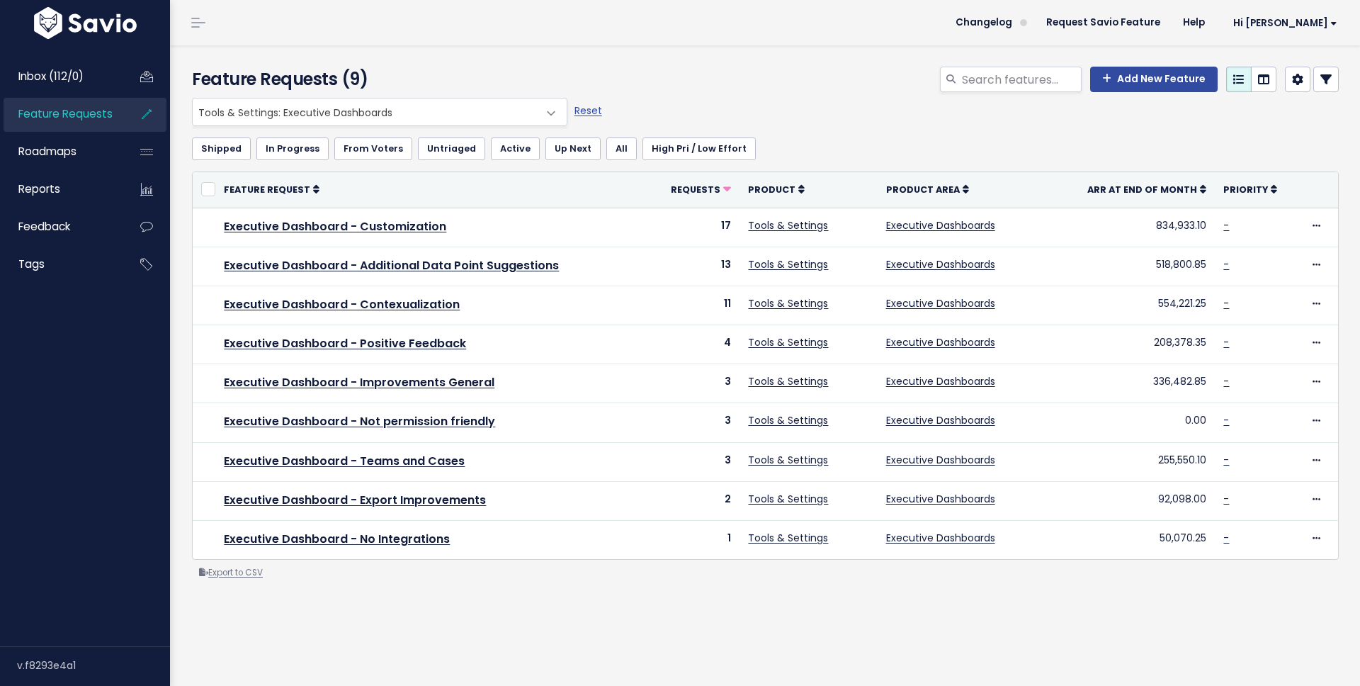
click at [254, 578] on link "Export to CSV" at bounding box center [231, 572] width 64 height 11
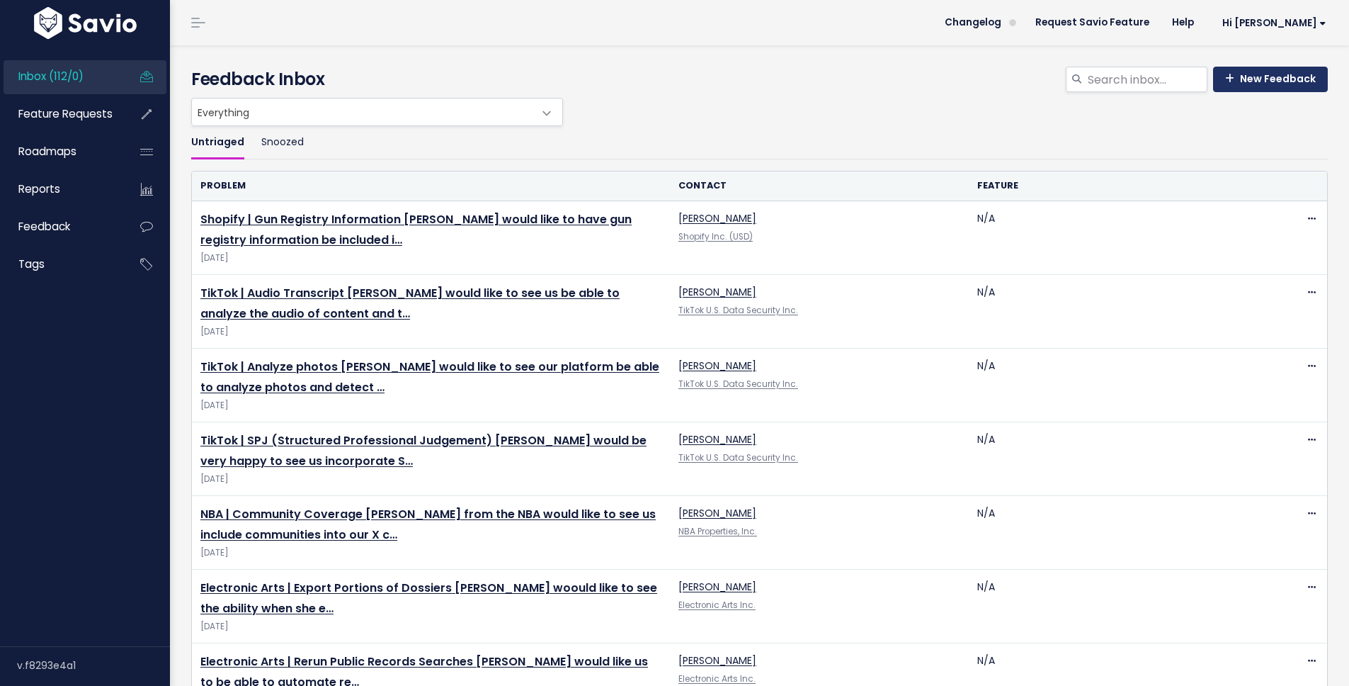
click at [1244, 76] on link "New Feedback" at bounding box center [1270, 79] width 115 height 25
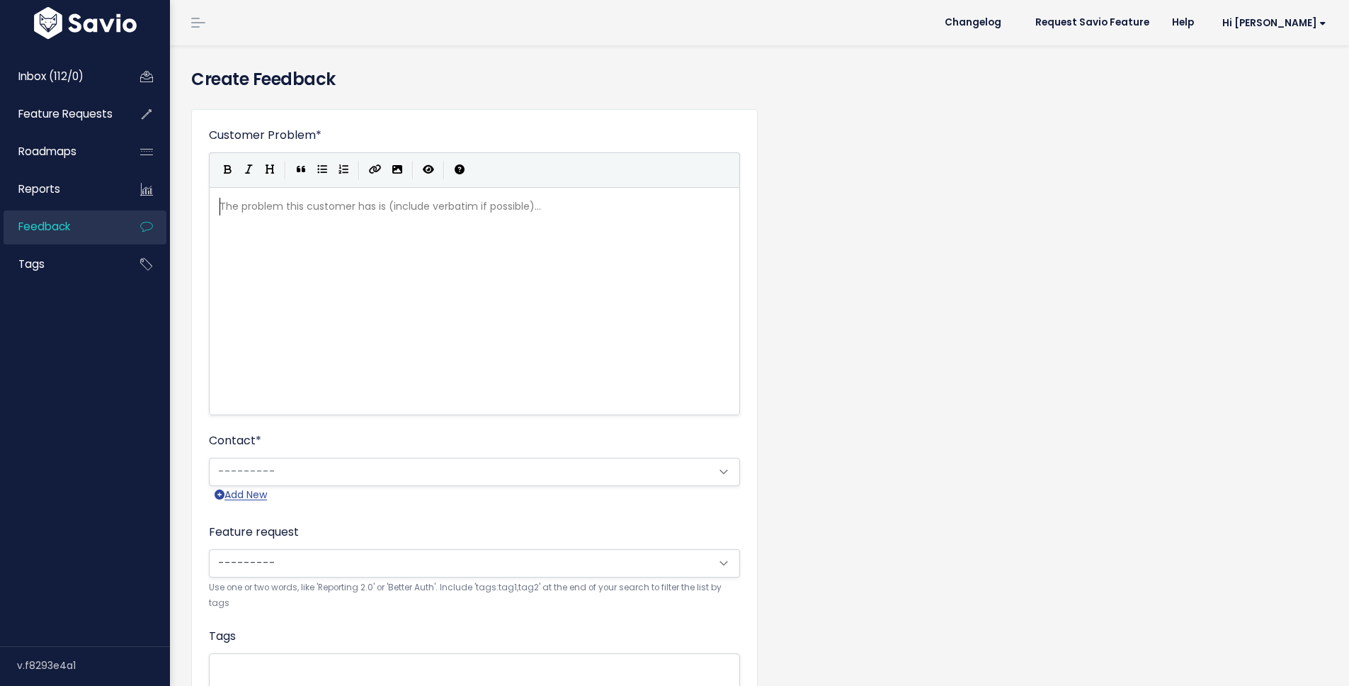
scroll to position [1, 0]
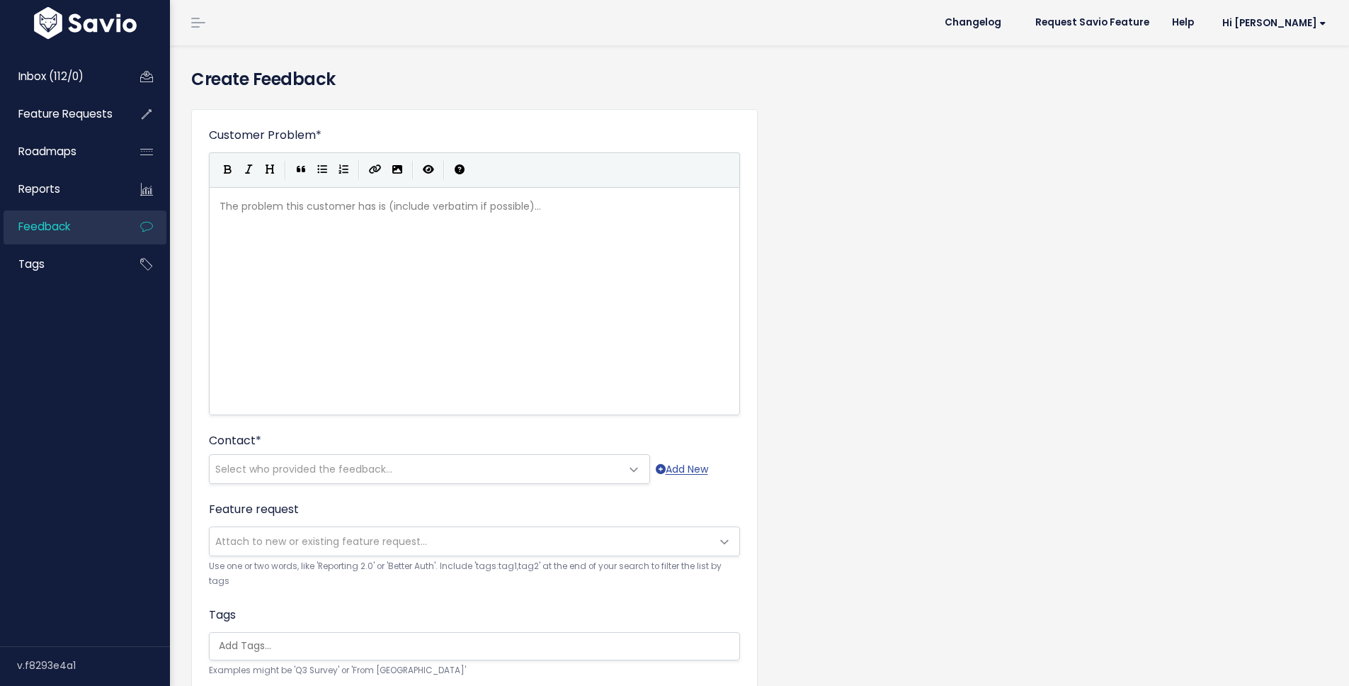
click at [528, 263] on div "The problem this customer has is (include verbatim if possible)... xxxxxxxxxx ​" at bounding box center [492, 319] width 551 height 248
type textarea ""asdf"
type textarea "M"
type textarea ""my"
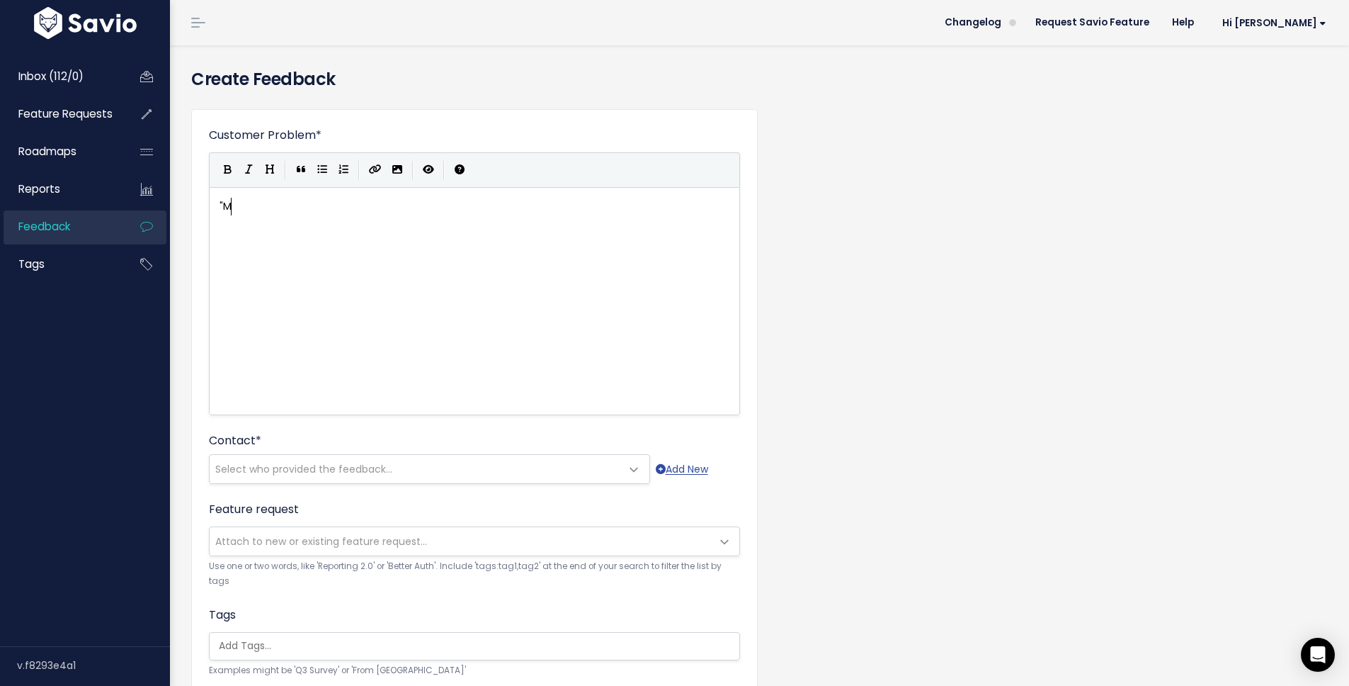
scroll to position [5, 16]
type textarea "My"
type textarea ""risked"
type textarea "s D"
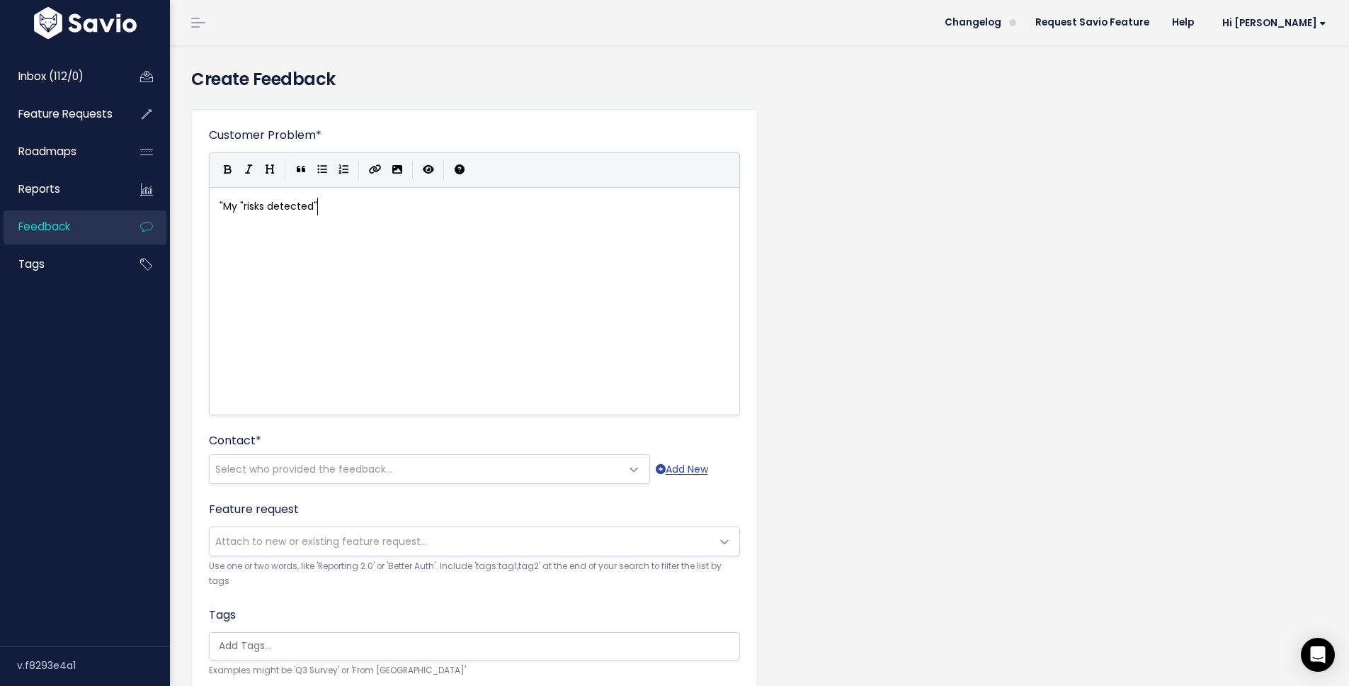
scroll to position [5, 50]
type textarea "detected" wdig"
type textarea "idget in executive dashboard does not contain any data, despite us"
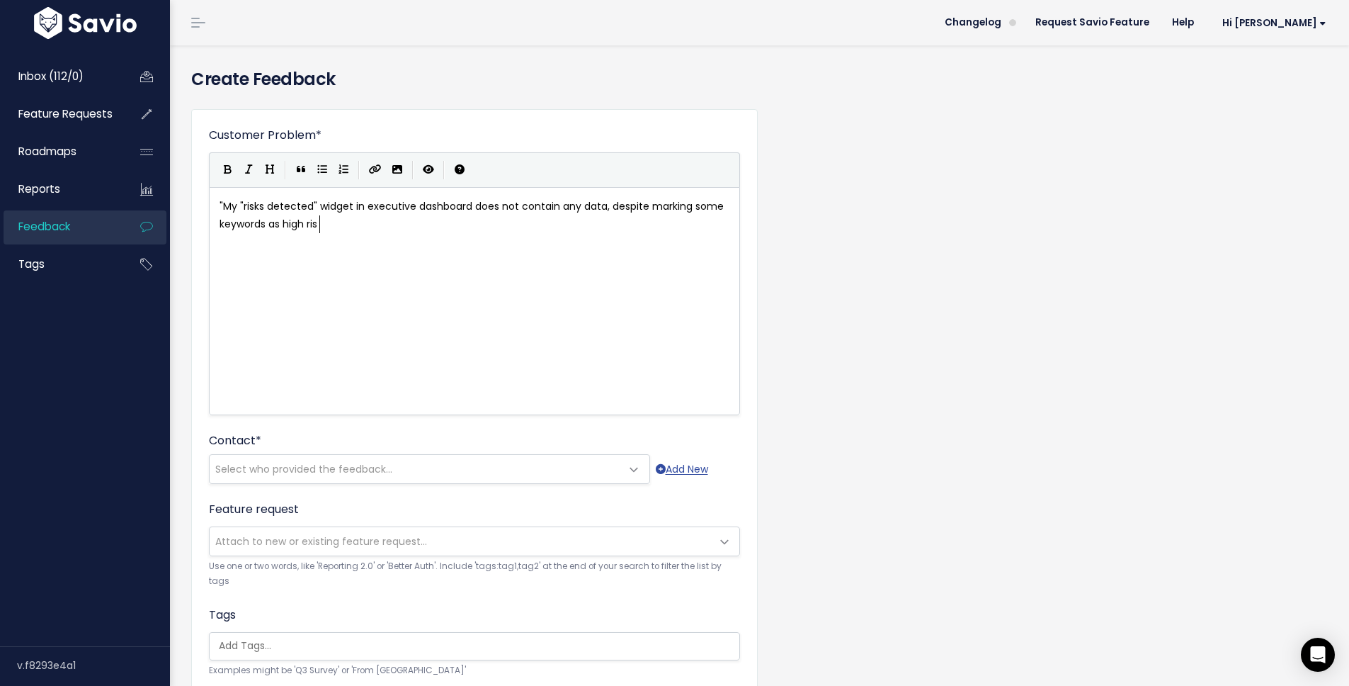
scroll to position [5, 181]
type textarea "marking some keywords as high risk in queries."
type textarea """
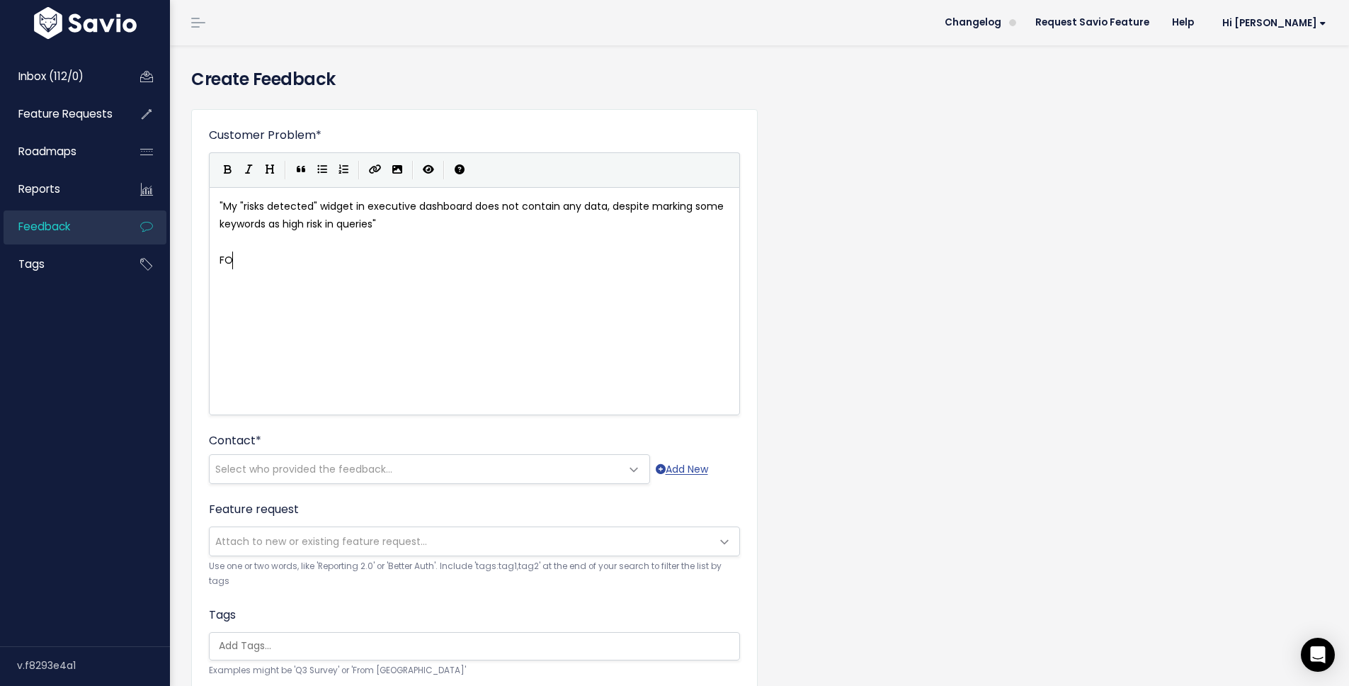
type textarea "FOr"
type textarea "or our volume of posts, it"
type textarea "we cannot b"
type textarea "mannuall"
type textarea "ually triage"
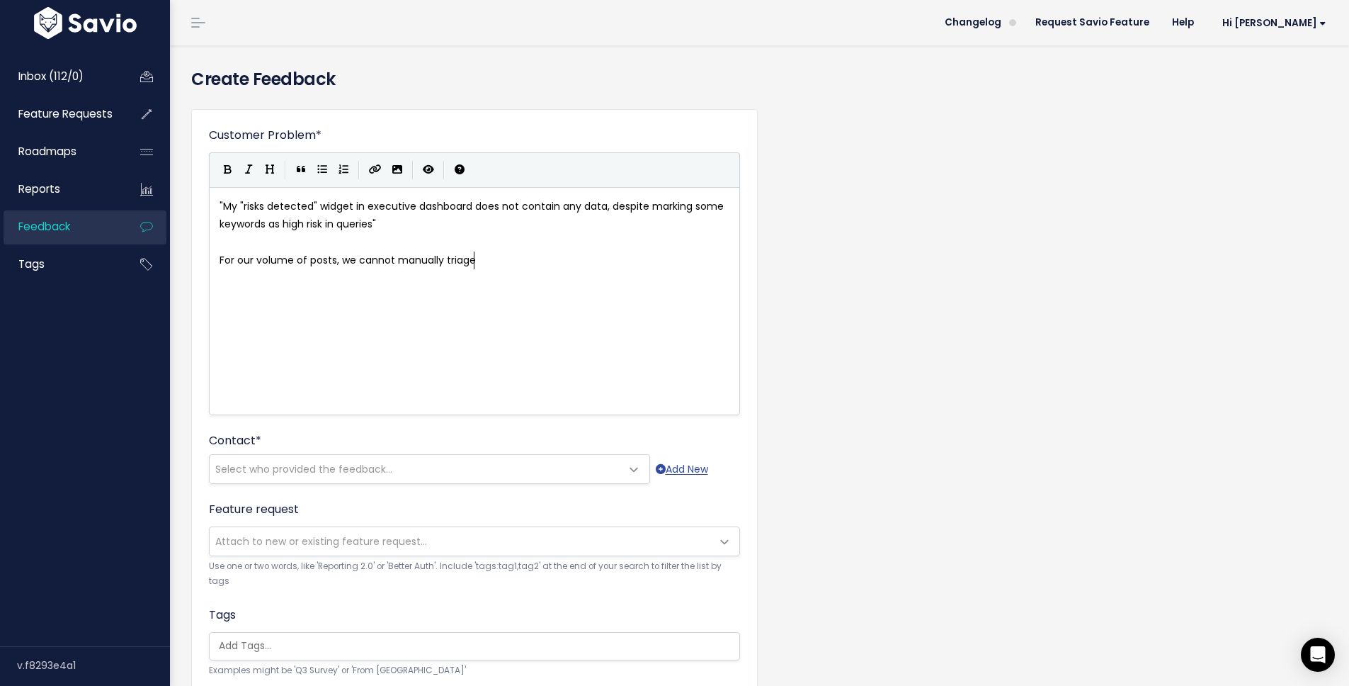
scroll to position [5, 55]
click at [220, 255] on span "For our volume of posts, we cannot manually triage" at bounding box center [348, 260] width 256 height 14
type textarea """
click at [597, 253] on pre ""For our volume of posts, we cannot manually triage" at bounding box center [480, 260] width 526 height 18
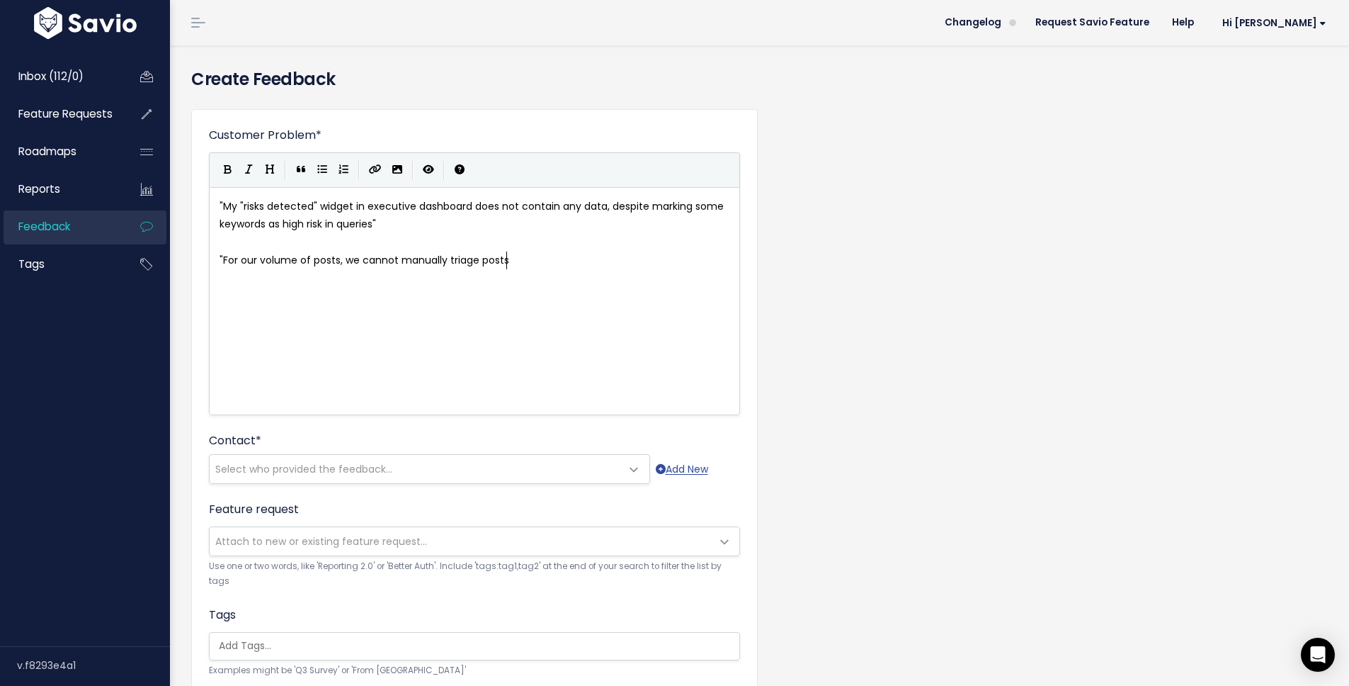
scroll to position [5, 31]
type textarea "posts""
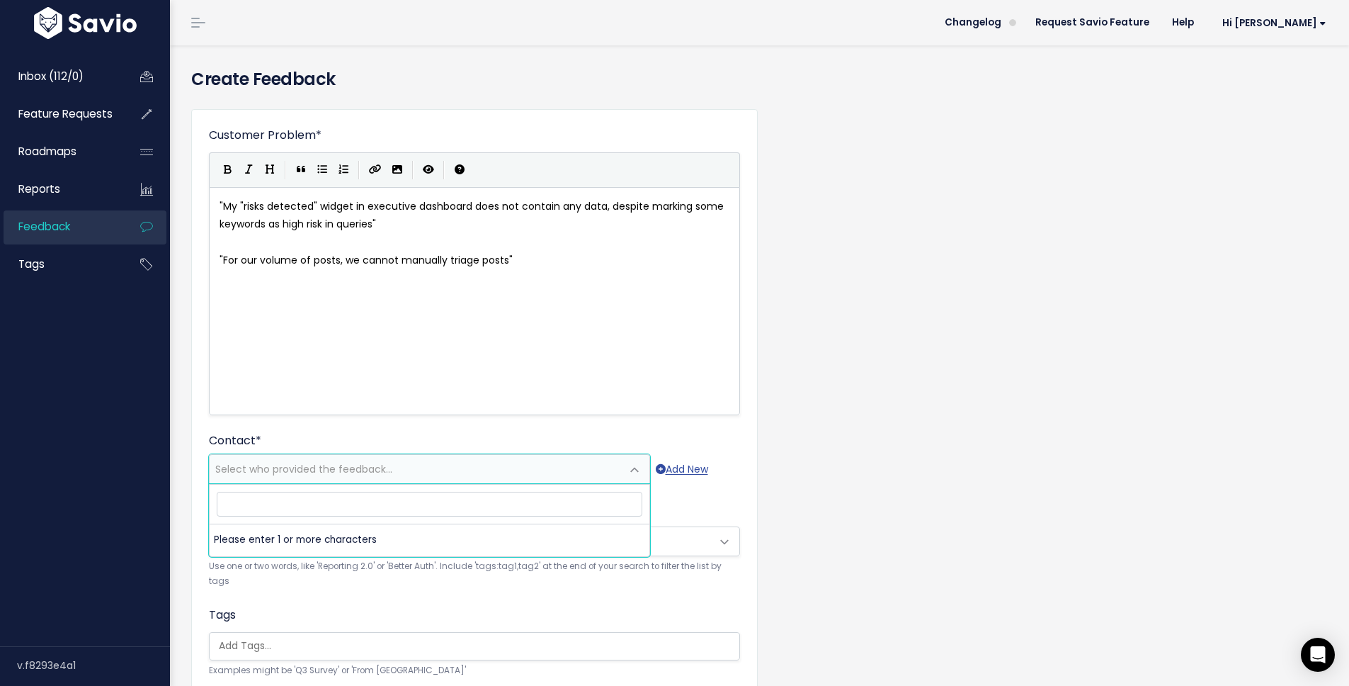
click at [501, 483] on body "Inbox (112/0) Feature Requests Roadmaps" at bounding box center [674, 487] width 1349 height 974
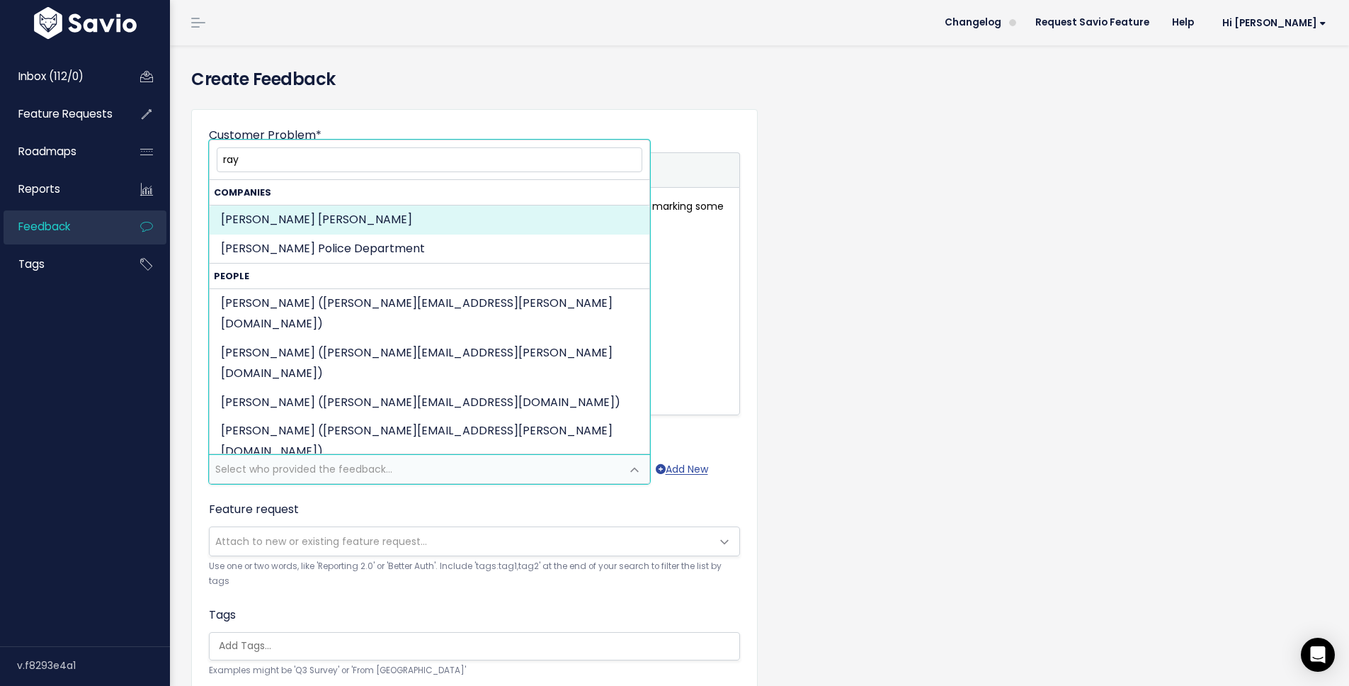
click at [339, 153] on input "ray" at bounding box center [430, 159] width 426 height 25
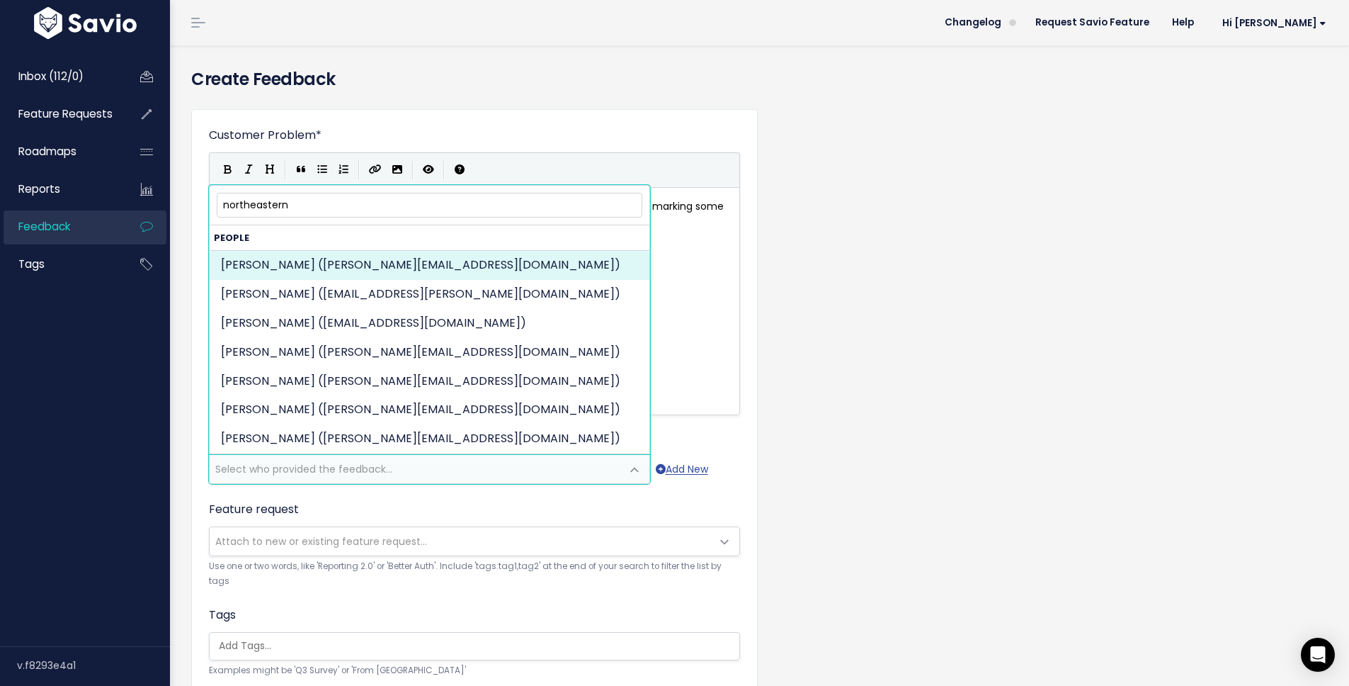
click at [291, 208] on input "northeastern" at bounding box center [430, 205] width 426 height 25
click at [292, 208] on input "northeastern" at bounding box center [430, 205] width 426 height 25
click at [292, 209] on input "northeastern" at bounding box center [430, 205] width 426 height 25
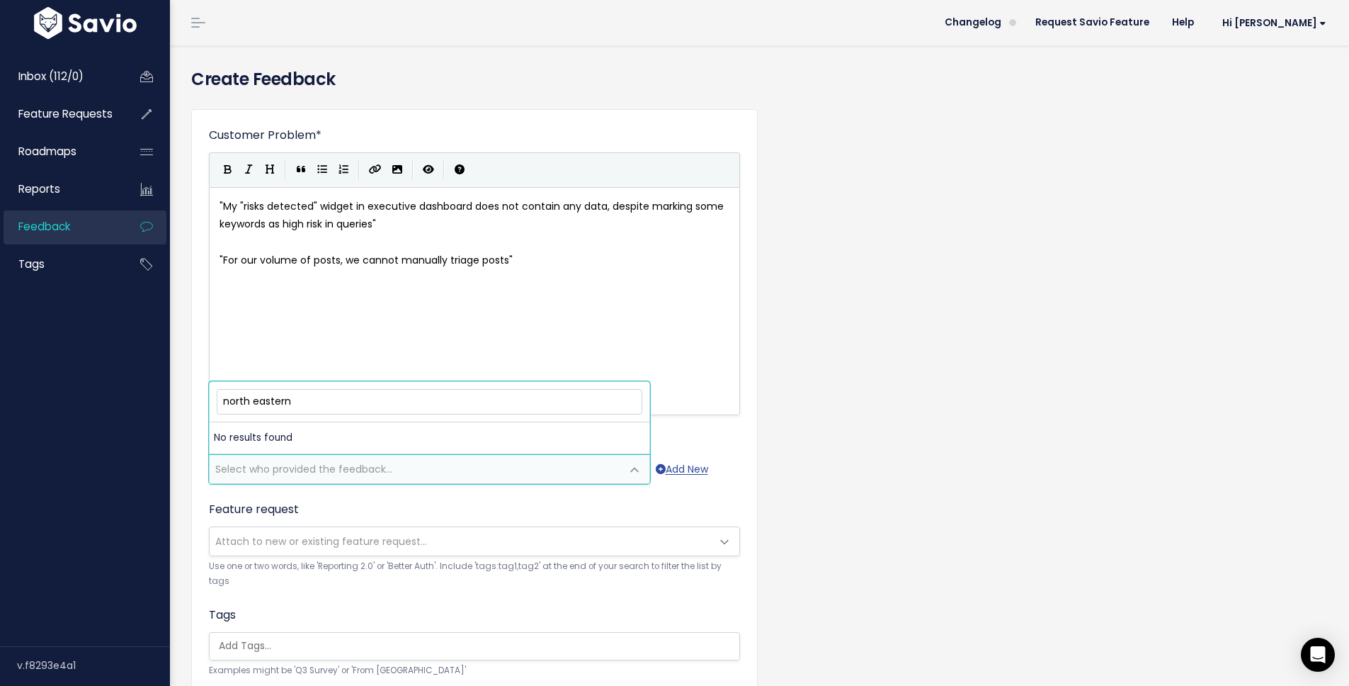
click at [295, 396] on input "north eastern" at bounding box center [430, 401] width 426 height 25
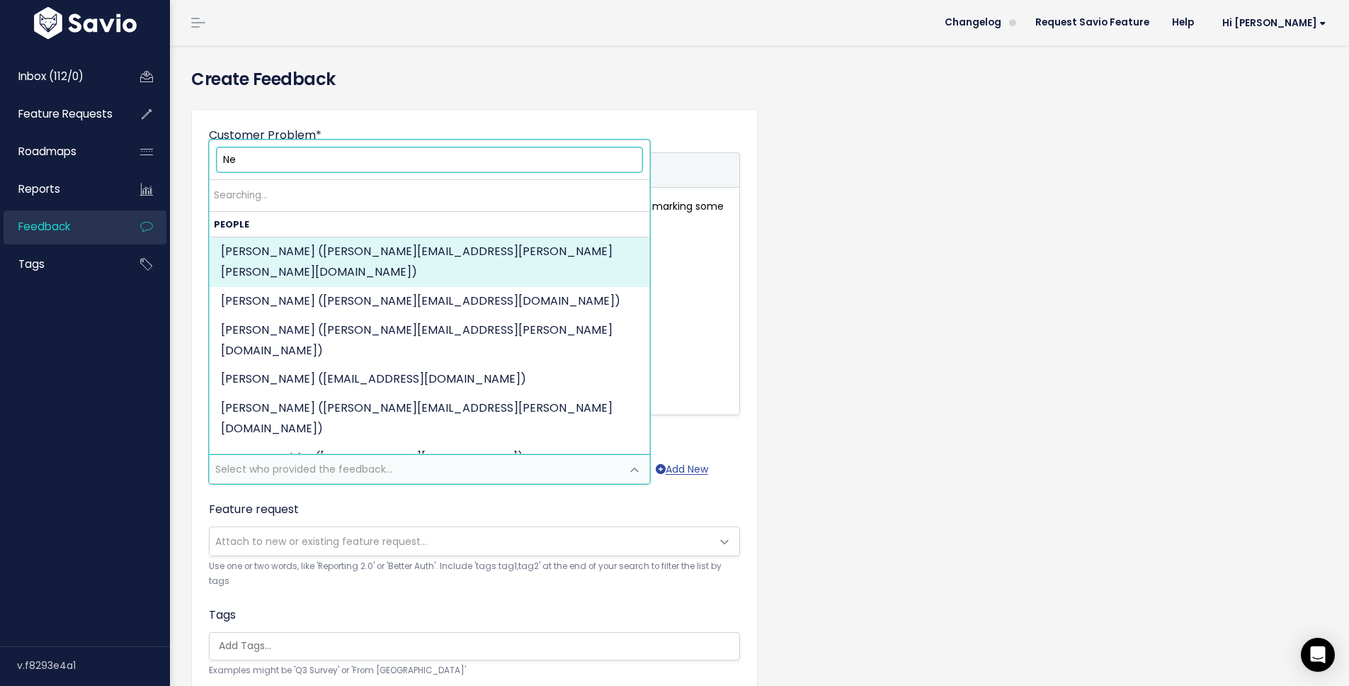
type input "N"
type input "e"
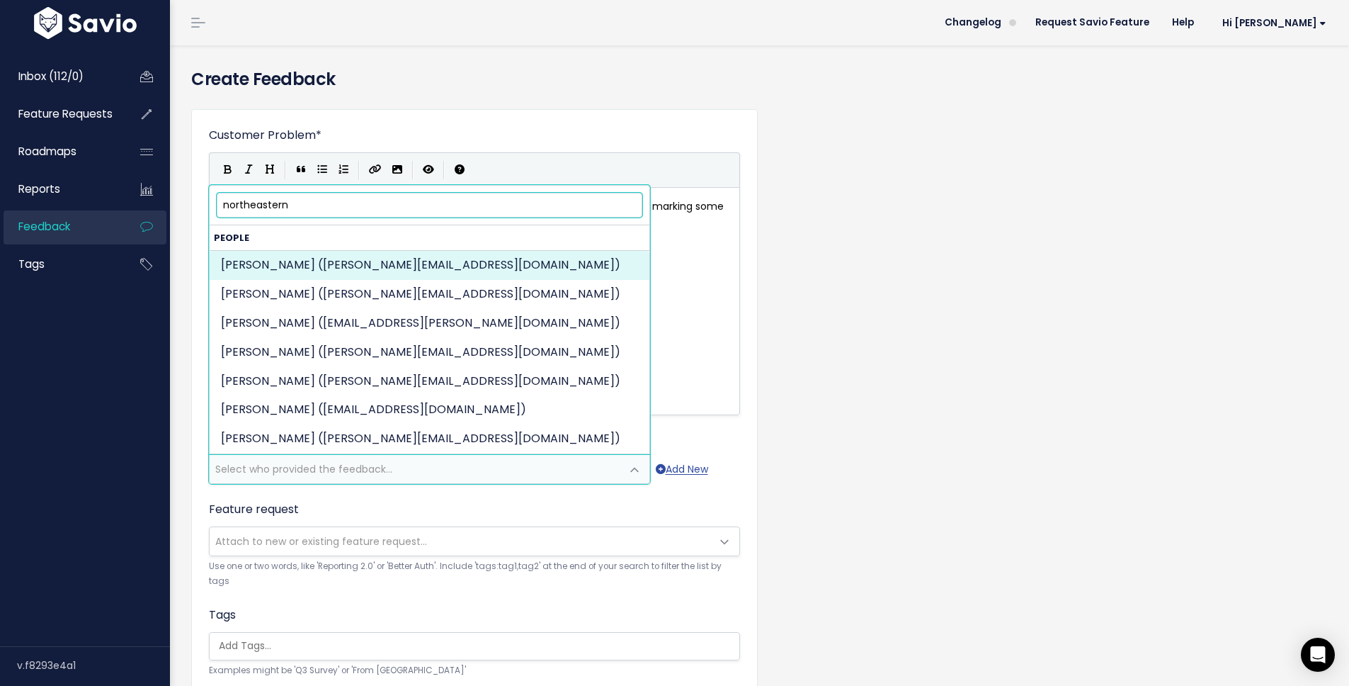
type input "northeastern"
select select "82972572"
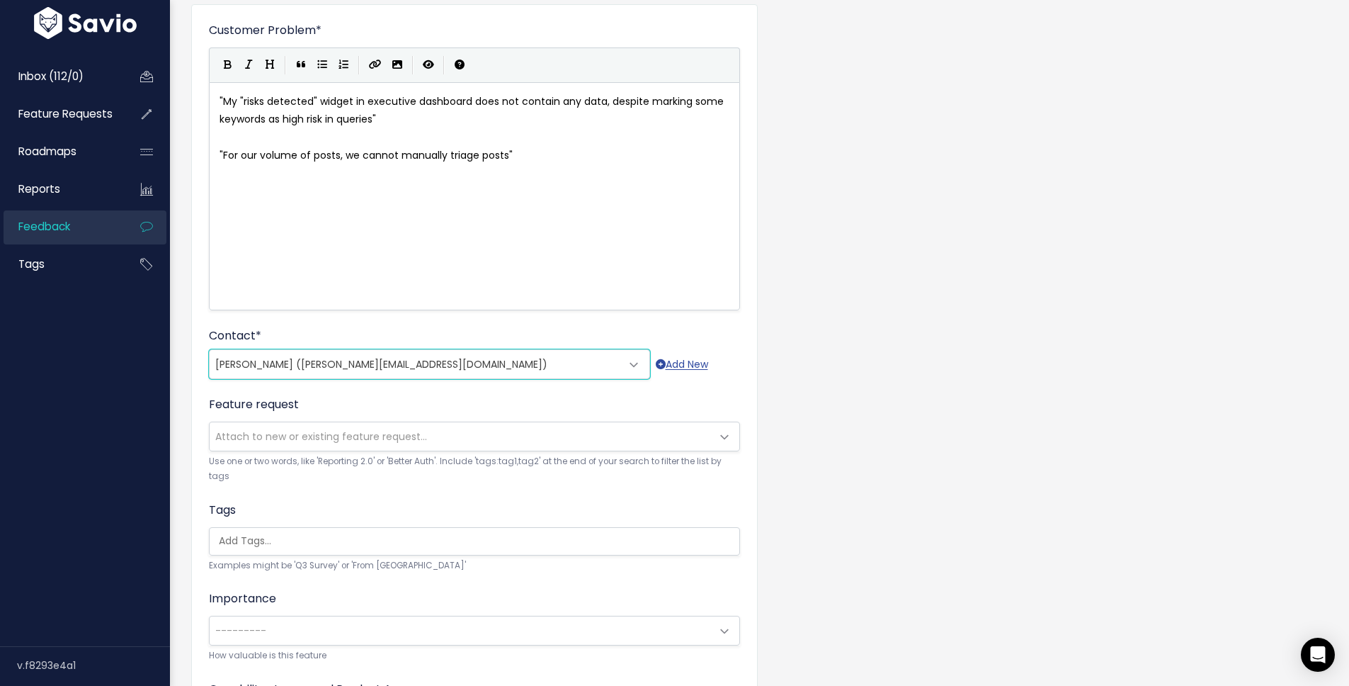
scroll to position [115, 0]
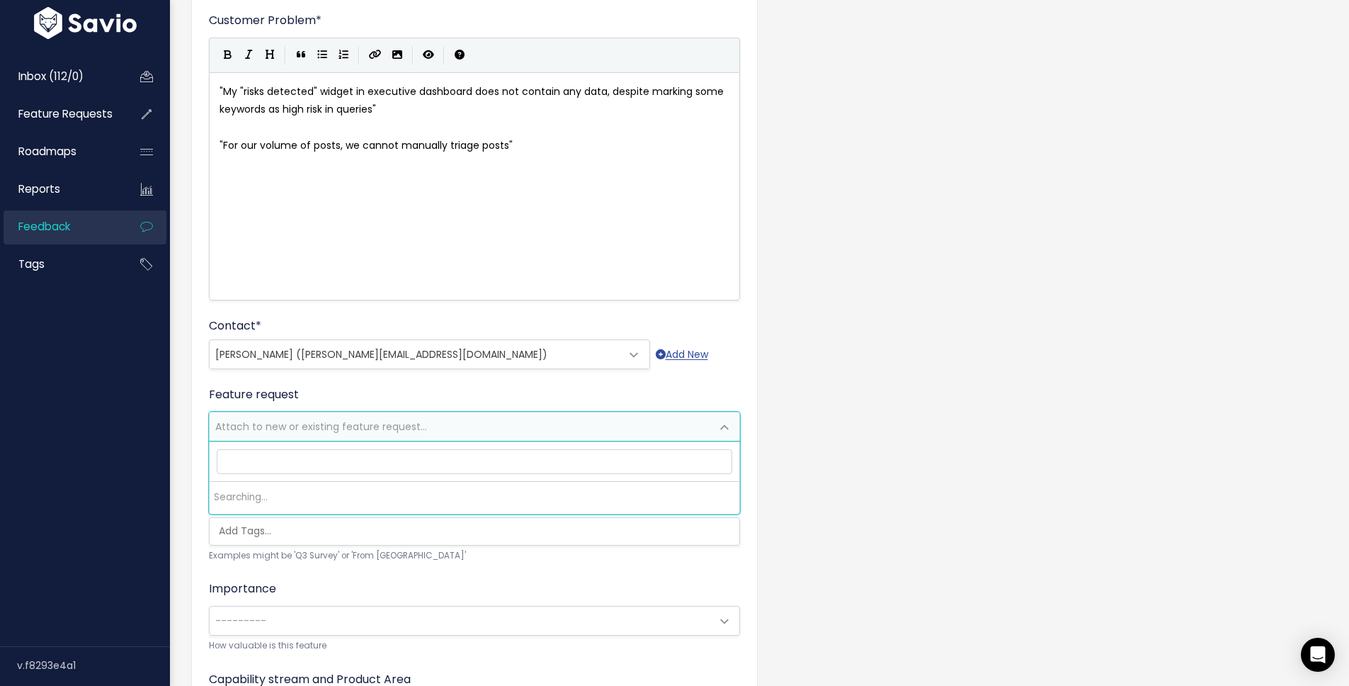
click at [303, 424] on span "Attach to new or existing feature request..." at bounding box center [321, 426] width 212 height 14
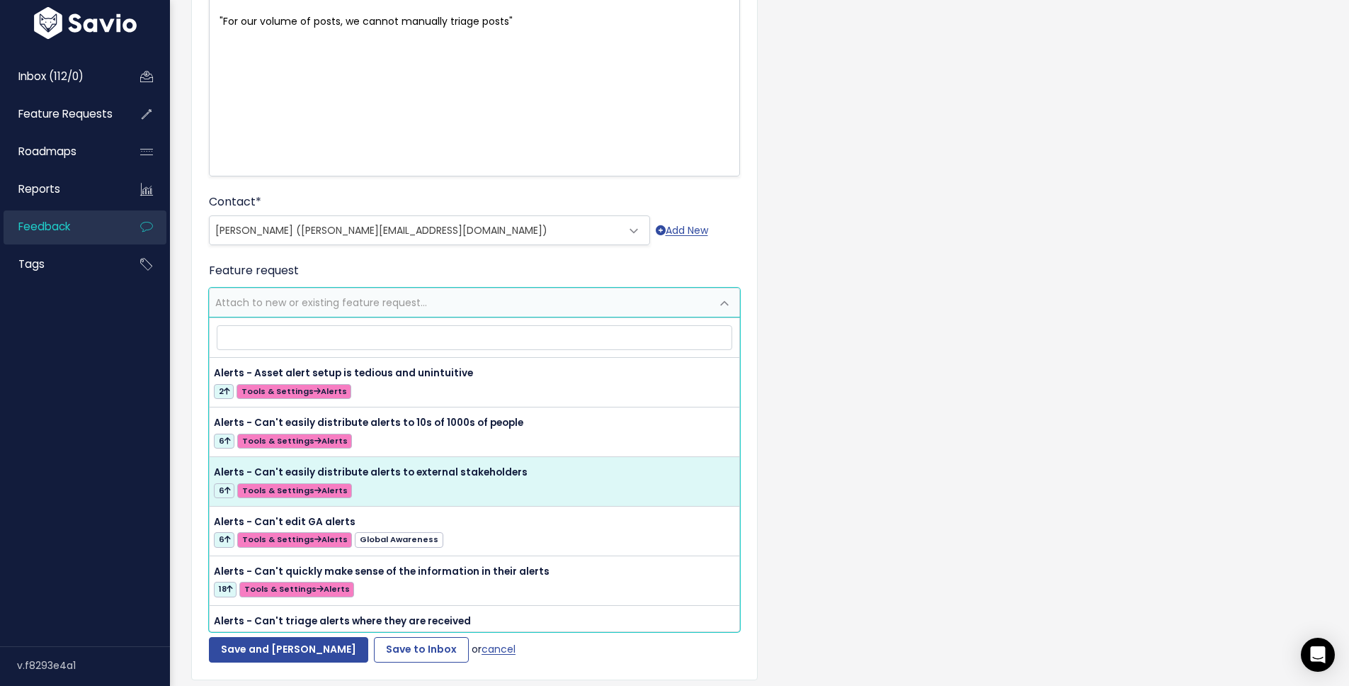
scroll to position [246, 0]
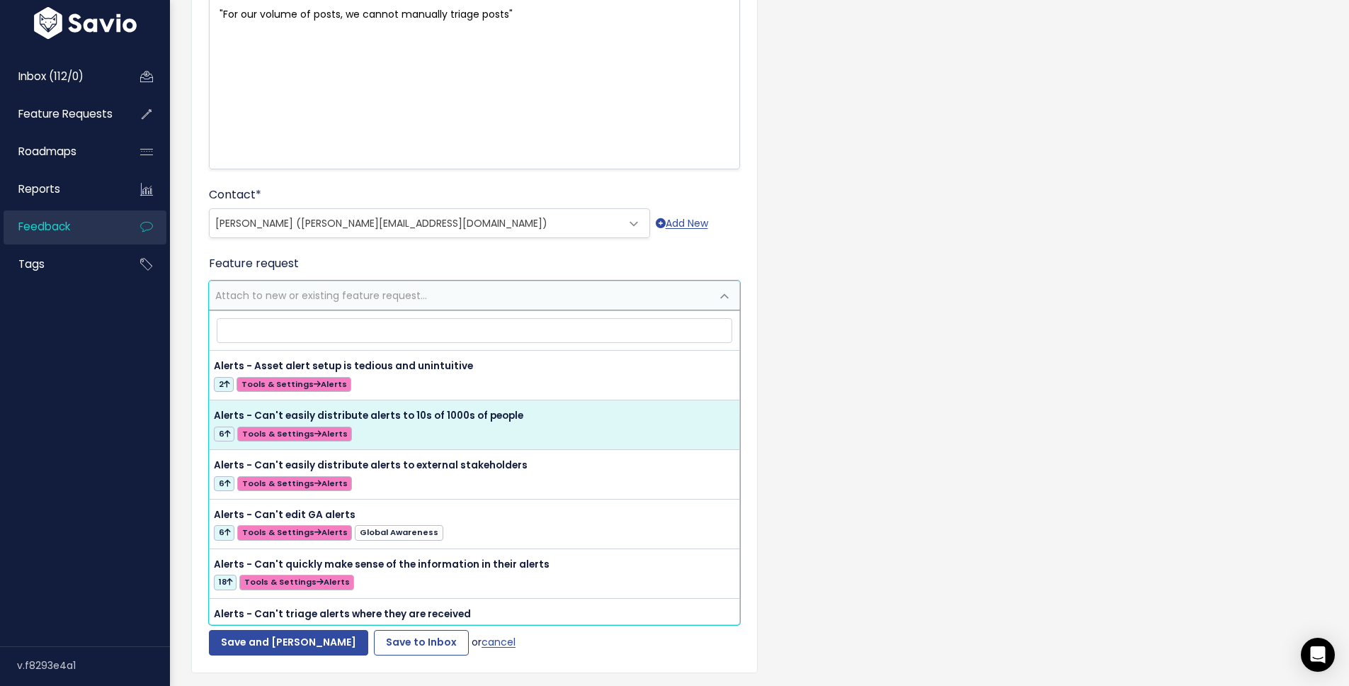
click at [915, 393] on div "Customer Problem * "My "risks detected" widget in executive dashboard does not …" at bounding box center [760, 278] width 1158 height 853
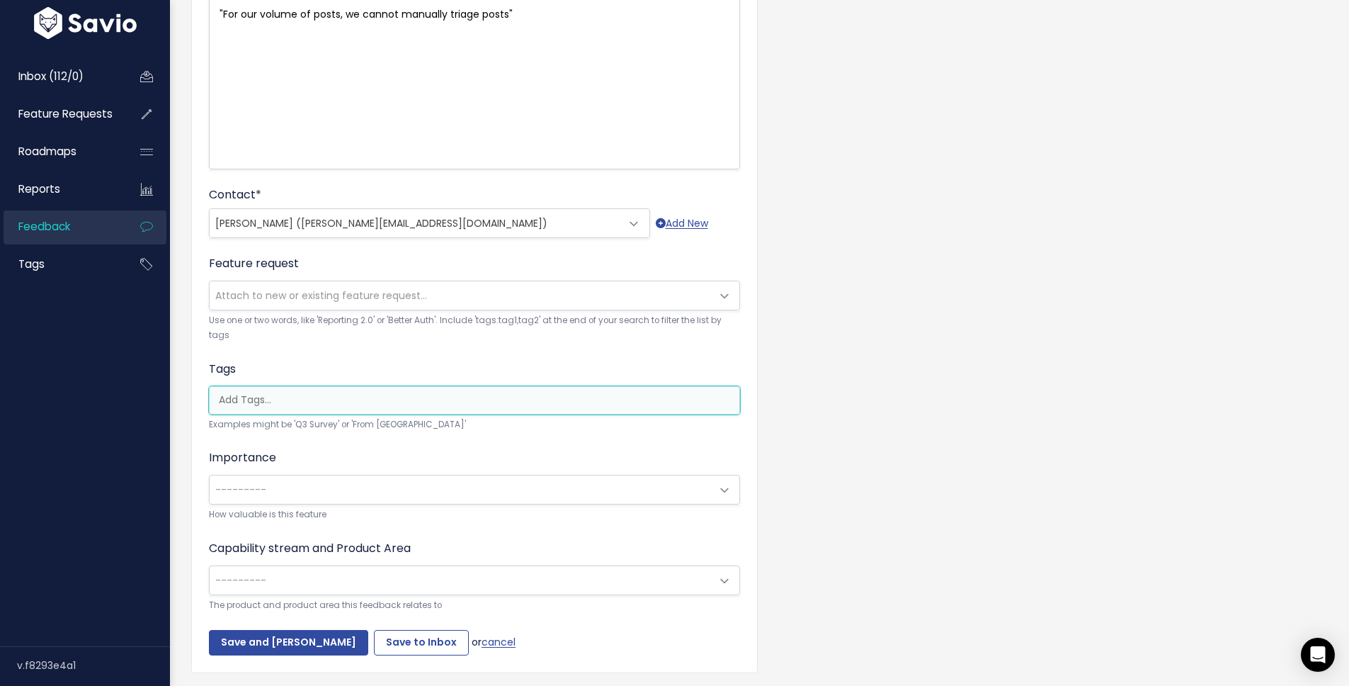
click at [424, 407] on input "search" at bounding box center [478, 399] width 530 height 15
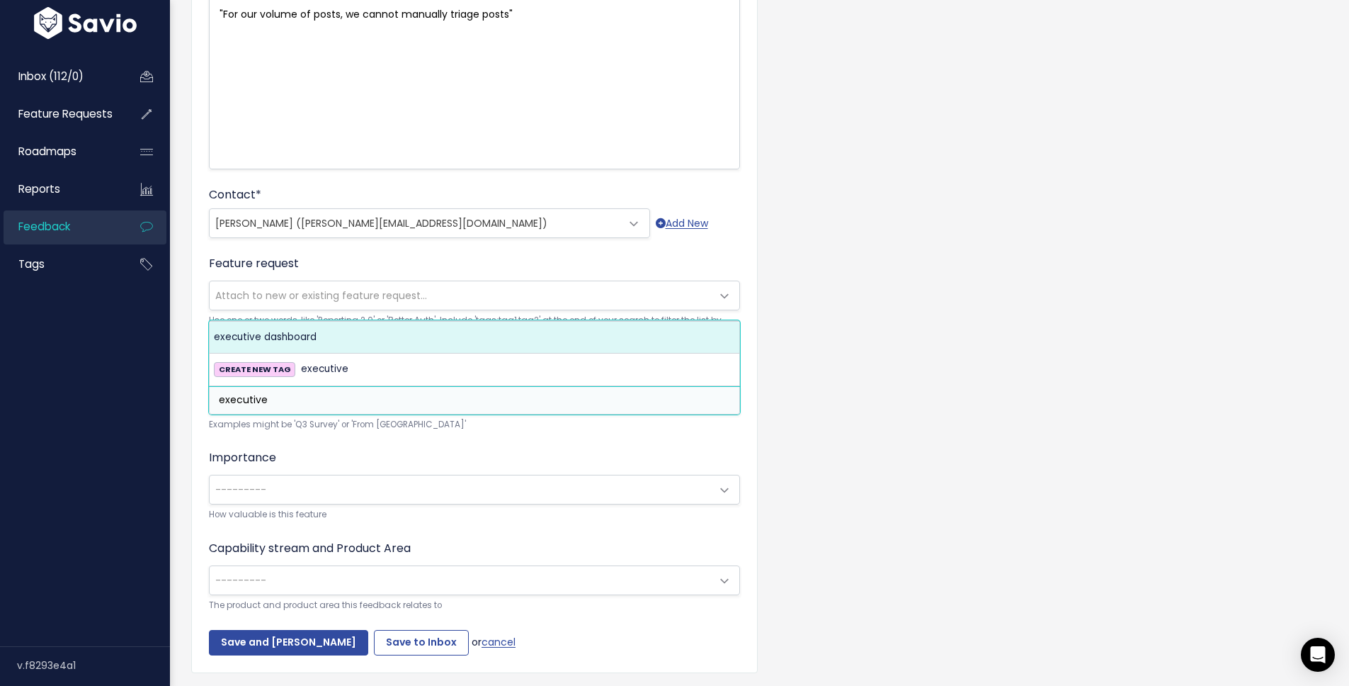
type input "executive"
select select "13534"
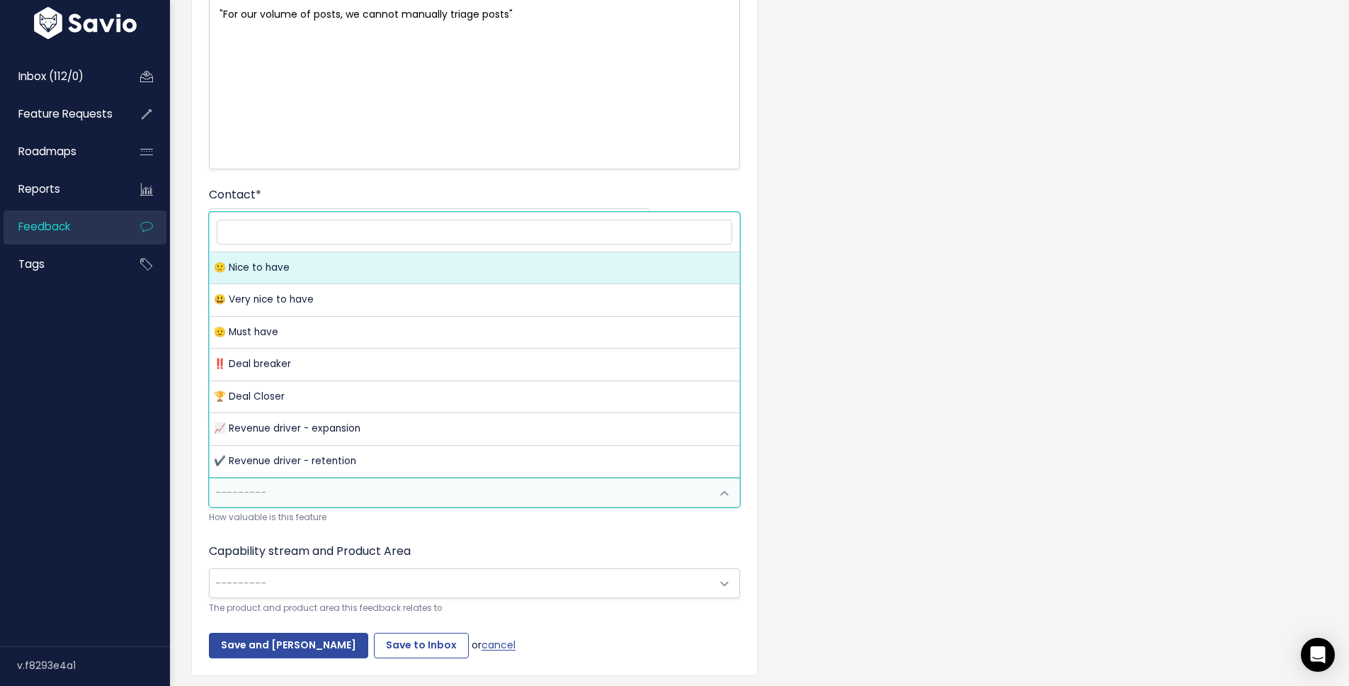
click at [387, 492] on span "---------" at bounding box center [460, 492] width 501 height 28
select select "NICE_TO_HAVE"
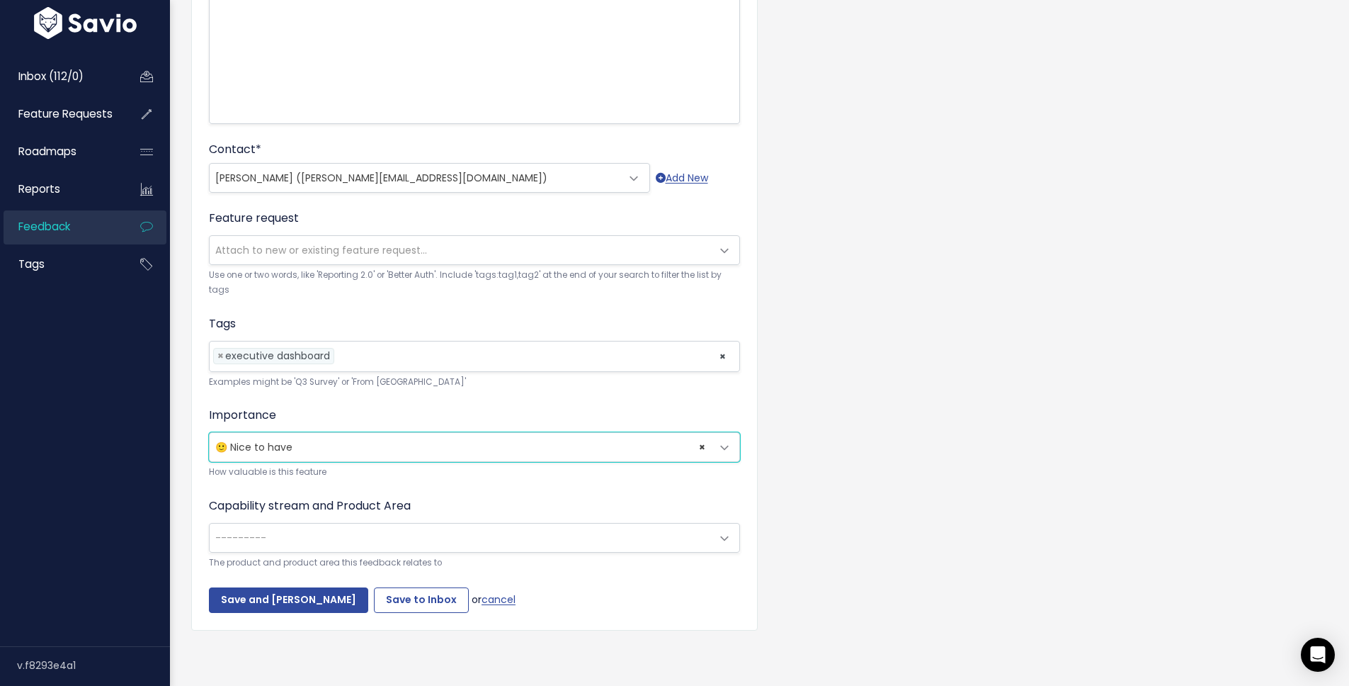
scroll to position [302, 0]
click at [373, 523] on span "---------" at bounding box center [460, 537] width 501 height 28
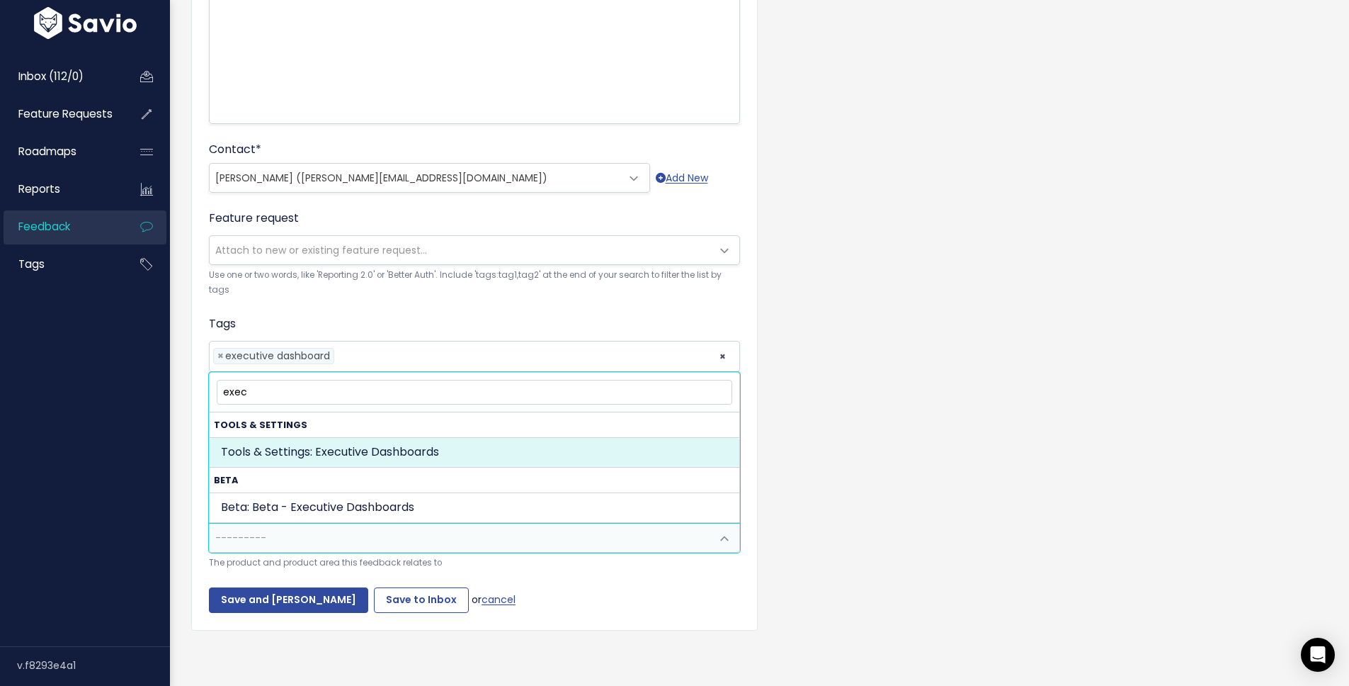
type input "exec"
select select "TOOLS_SETTINGS:EXECUTIVE_DASHBOARDS"
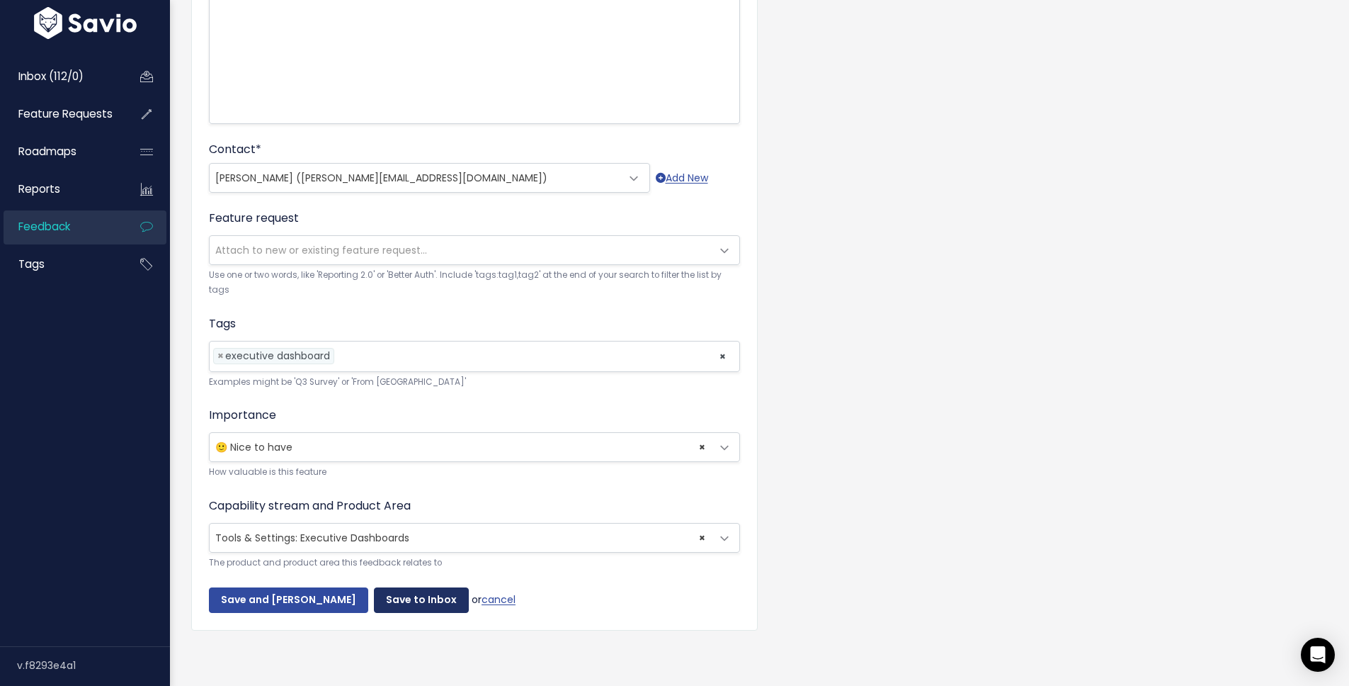
click at [402, 587] on input "Save to Inbox" at bounding box center [421, 599] width 95 height 25
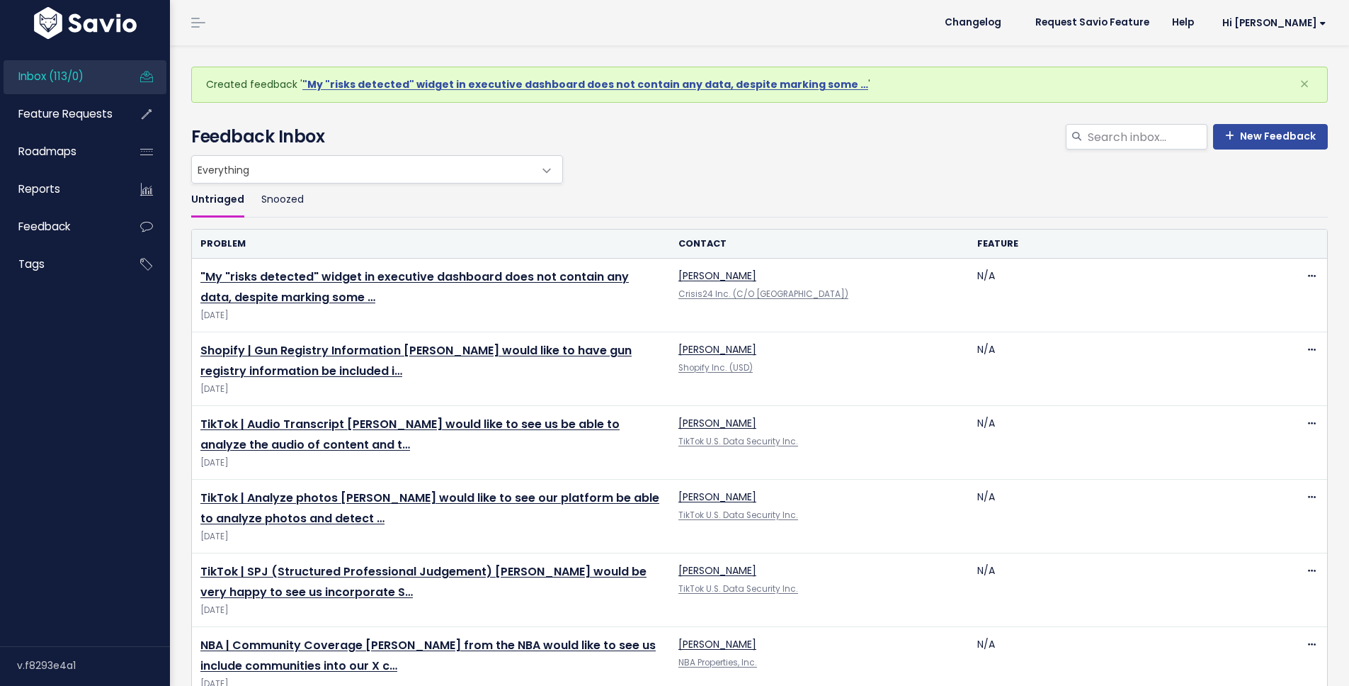
click at [70, 79] on span "Inbox (113/0)" at bounding box center [50, 76] width 65 height 15
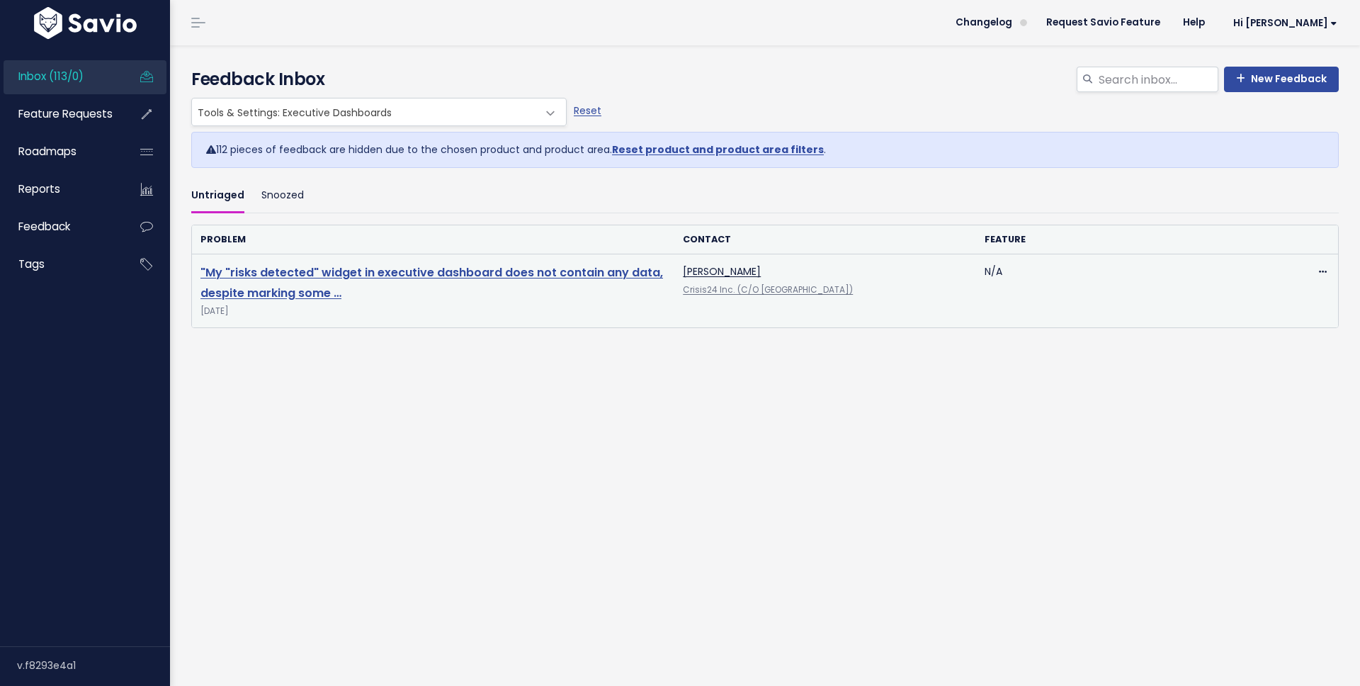
click at [314, 279] on link ""My "risks detected" widget in executive dashboard does not contain any data, d…" at bounding box center [431, 282] width 462 height 37
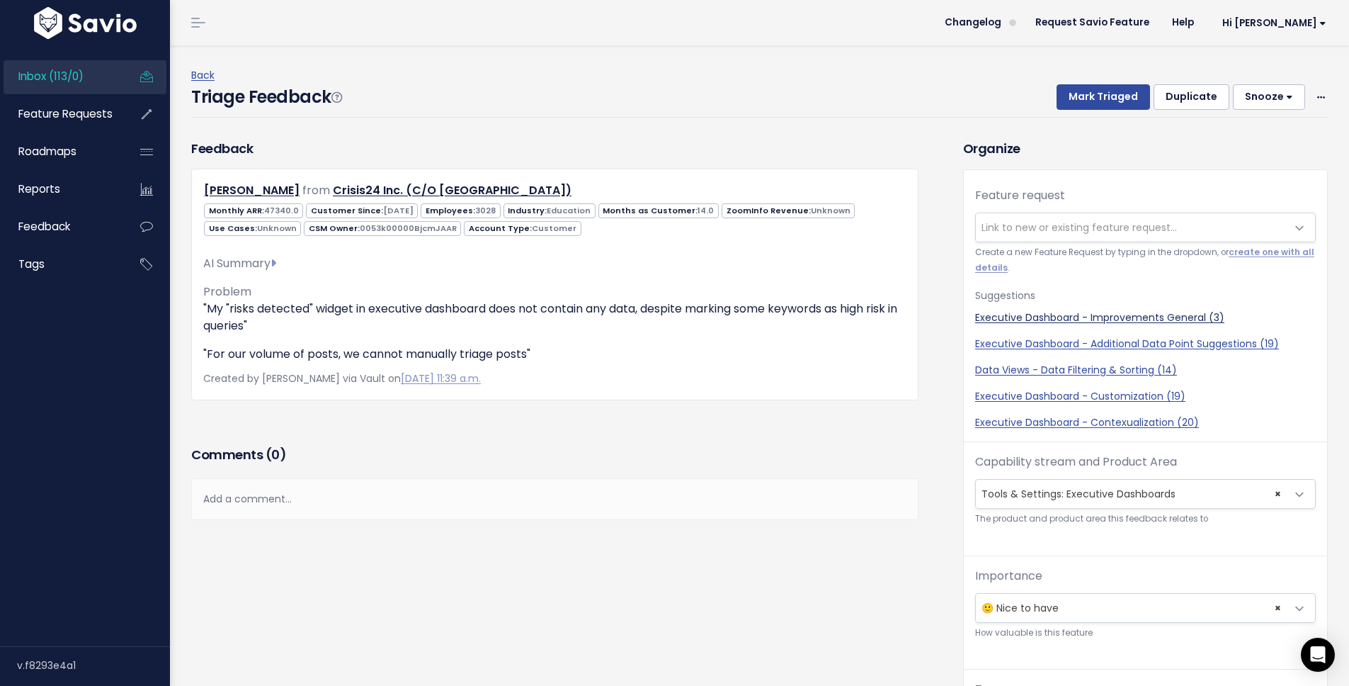
click at [1107, 319] on link "Executive Dashboard - Improvements General (3)" at bounding box center [1145, 317] width 341 height 15
select select "56906"
click at [1114, 89] on button "Mark Triaged" at bounding box center [1103, 96] width 93 height 25
